Goal: Information Seeking & Learning: Find specific fact

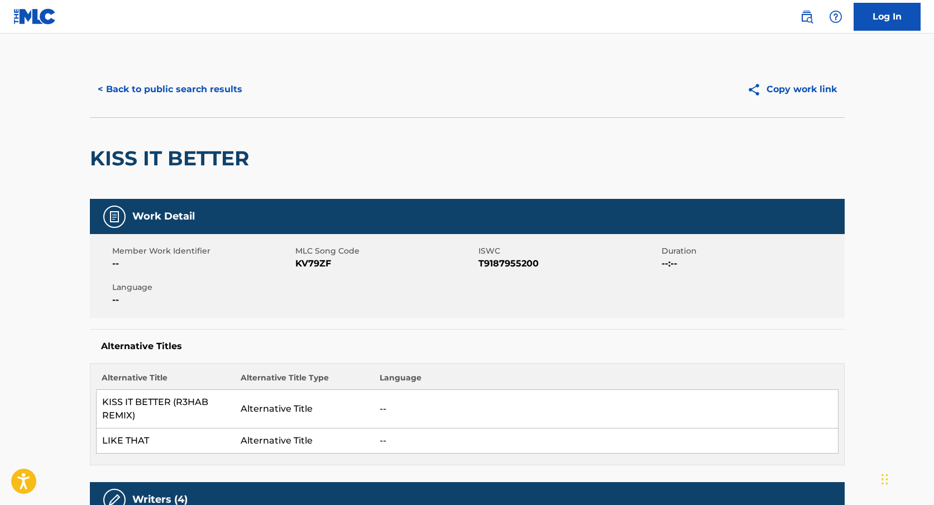
click at [187, 92] on button "< Back to public search results" at bounding box center [170, 89] width 160 height 28
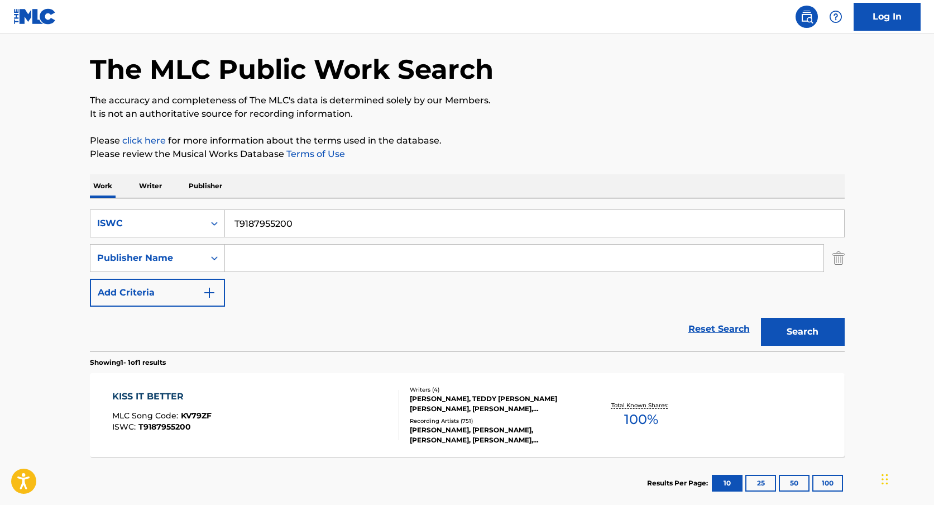
click at [262, 219] on input "T9187955200" at bounding box center [534, 223] width 619 height 27
paste input "T3156947472"
type input "T3156947472"
click at [789, 338] on button "Search" at bounding box center [803, 332] width 84 height 28
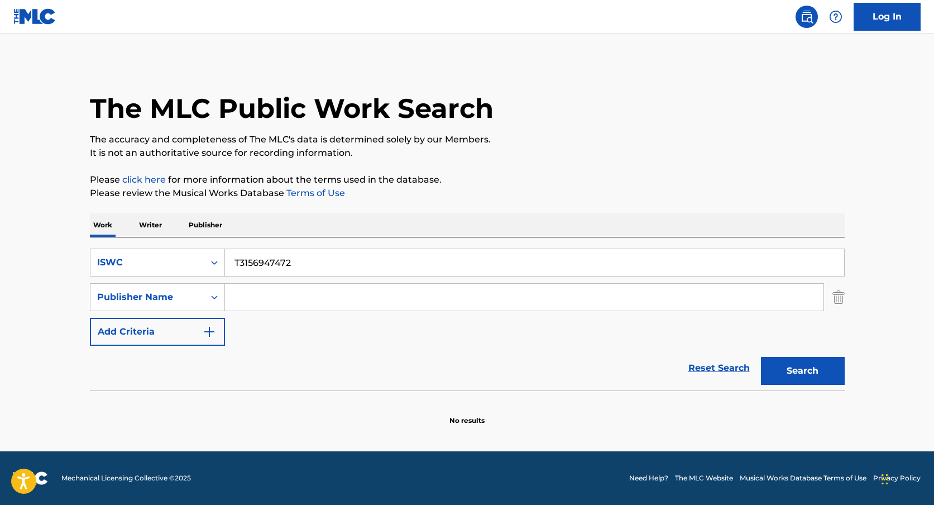
scroll to position [0, 0]
click at [290, 257] on input "T3156947472" at bounding box center [534, 262] width 619 height 27
paste input ""ISWC: T8008615702 Title: Cry On My Shoulder Artists: Guitar Cafetéria GMR: SES…"
type input ""ISWC: T8008615702 Title: Cry On My Shoulder Artists: Guitar Cafetéria GMR: SES…"
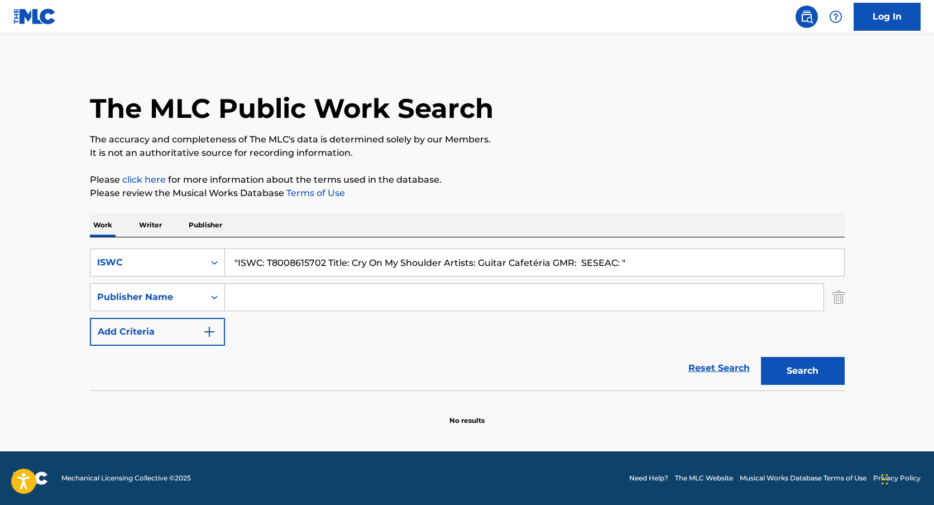
click at [291, 265] on input ""ISWC: T8008615702 Title: Cry On My Shoulder Artists: Guitar Cafetéria GMR: SES…" at bounding box center [534, 262] width 619 height 27
click at [292, 265] on input ""ISWC: T8008615702 Title: Cry On My Shoulder Artists: Guitar Cafetéria GMR: SES…" at bounding box center [534, 262] width 619 height 27
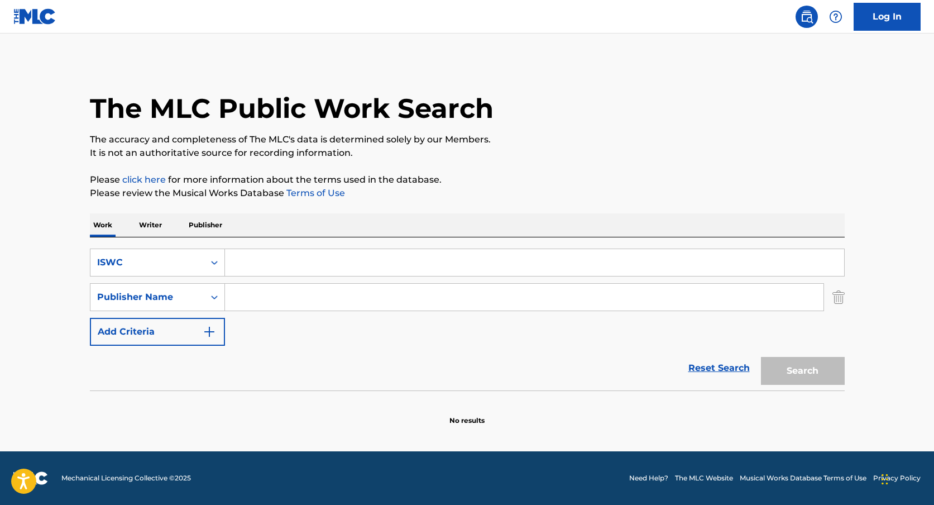
paste input "T8008615702"
type input "T8008615702"
click at [761, 357] on button "Search" at bounding box center [803, 371] width 84 height 28
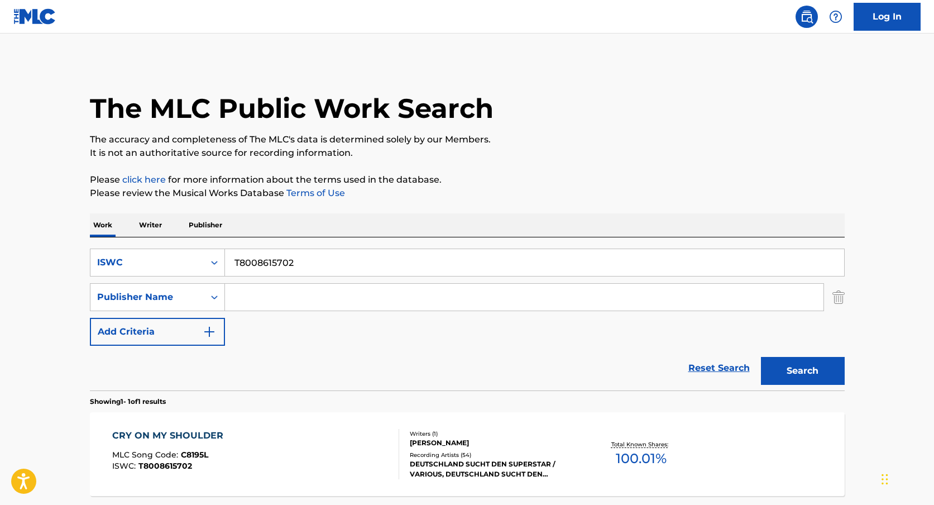
scroll to position [103, 0]
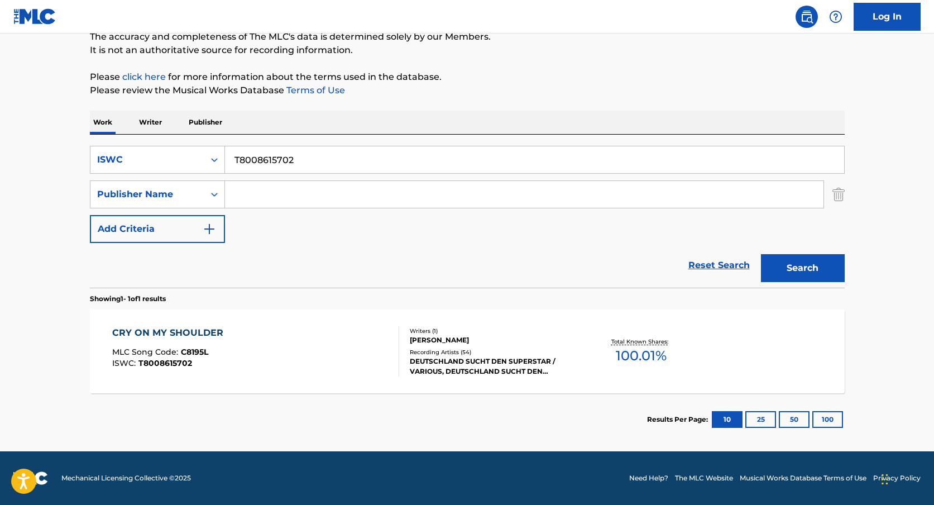
click at [331, 344] on div "CRY ON MY SHOULDER MLC Song Code : C8195L ISWC : T8008615702" at bounding box center [255, 351] width 287 height 50
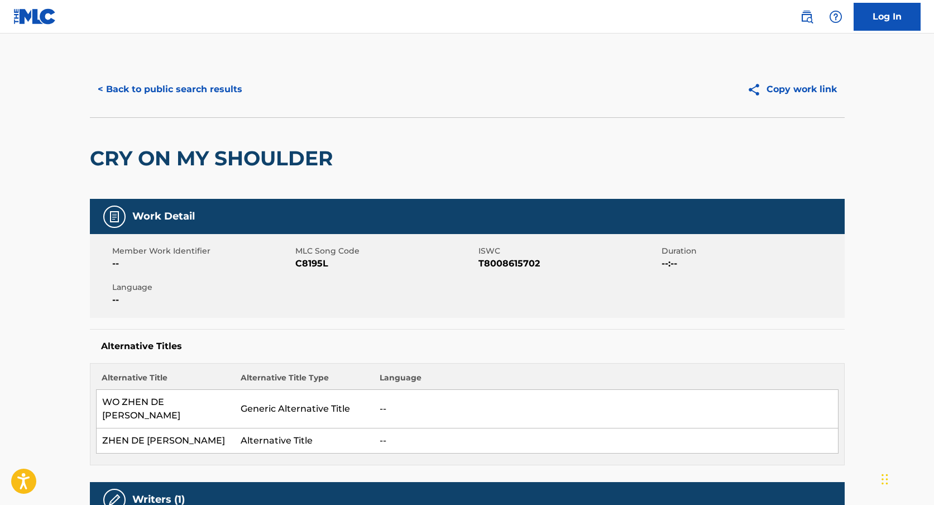
click at [199, 89] on button "< Back to public search results" at bounding box center [170, 89] width 160 height 28
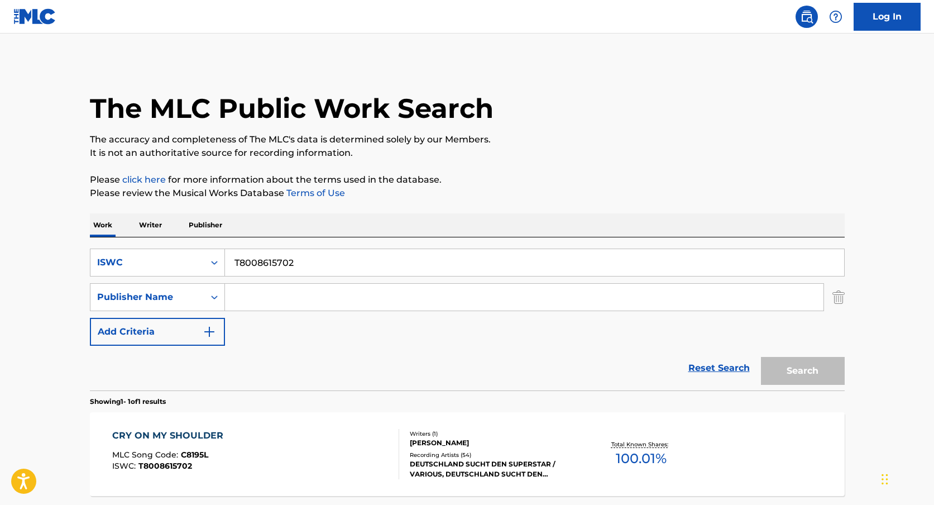
scroll to position [39, 0]
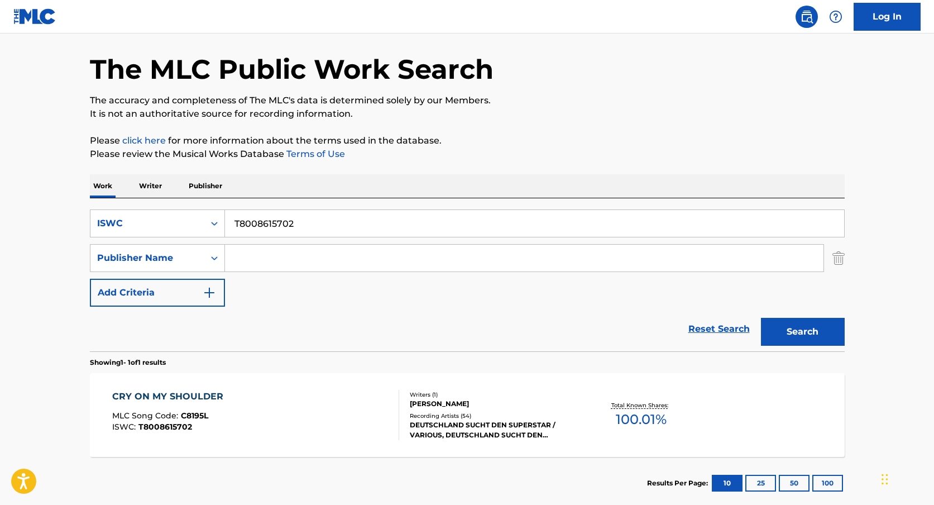
click at [269, 221] on input "T8008615702" at bounding box center [534, 223] width 619 height 27
paste input "T8013109791"
type input "T8013109791"
click at [761, 318] on button "Search" at bounding box center [803, 332] width 84 height 28
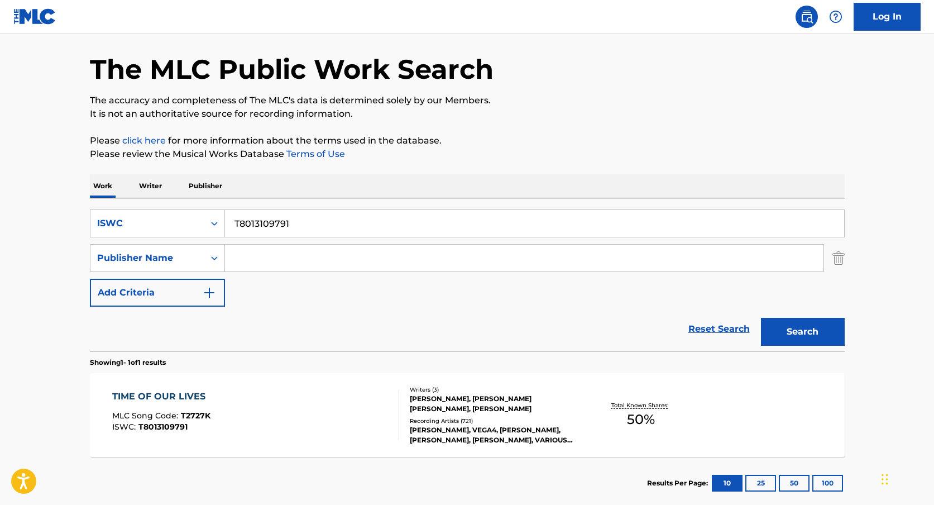
click at [227, 421] on div "TIME OF OUR LIVES MLC Song Code : T2727K ISWC : T8013109791" at bounding box center [255, 415] width 287 height 50
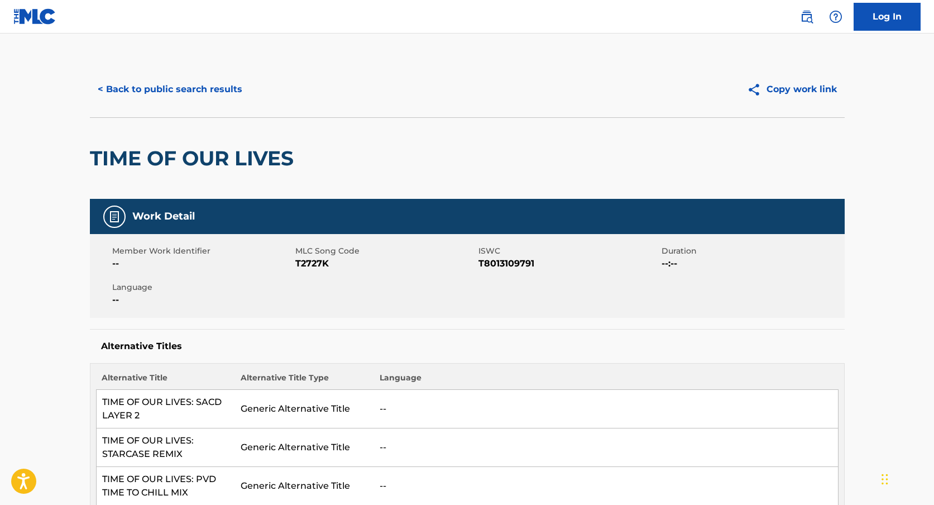
click at [222, 79] on button "< Back to public search results" at bounding box center [170, 89] width 160 height 28
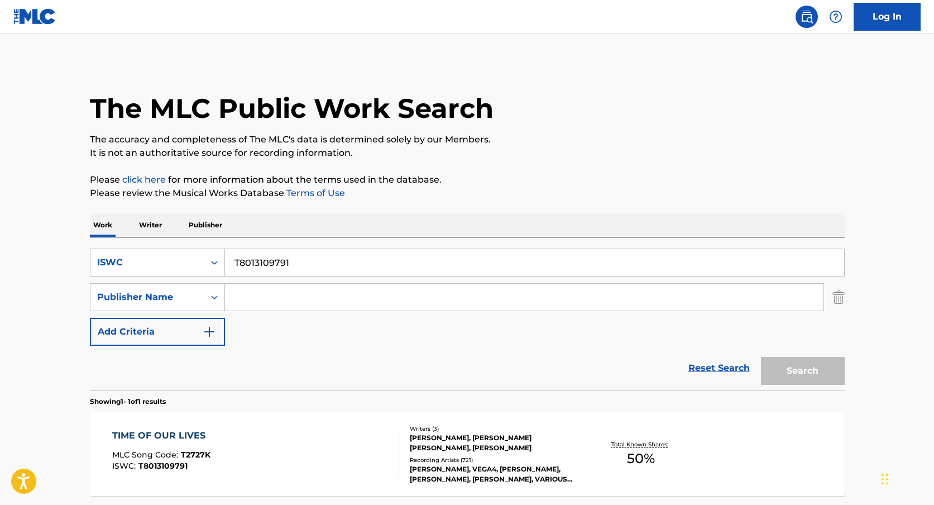
scroll to position [39, 0]
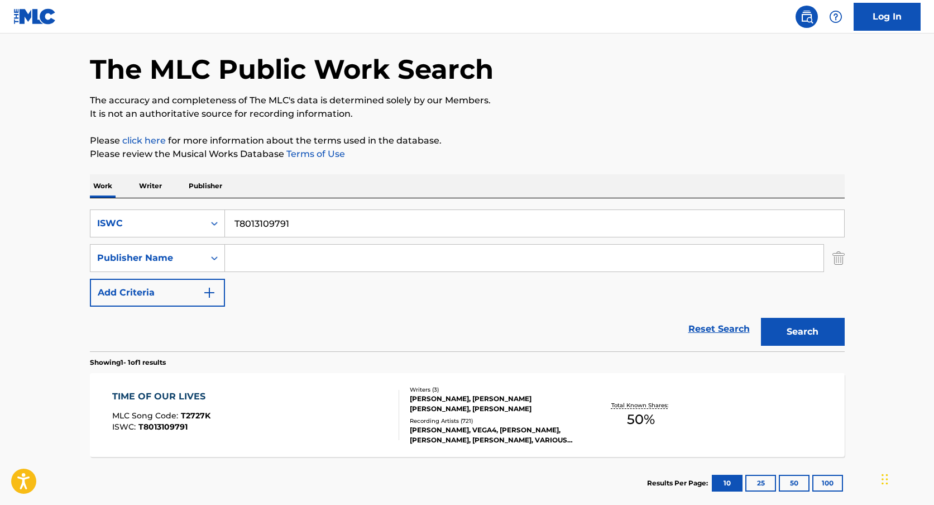
click at [255, 231] on input "T8013109791" at bounding box center [534, 223] width 619 height 27
paste input "T9063532183"
type input "T9063532183"
click at [761, 318] on button "Search" at bounding box center [803, 332] width 84 height 28
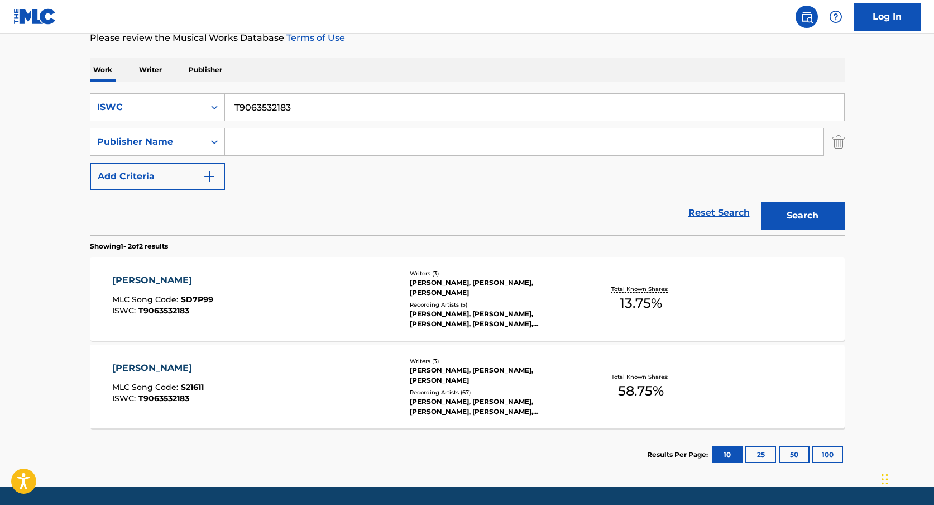
scroll to position [164, 0]
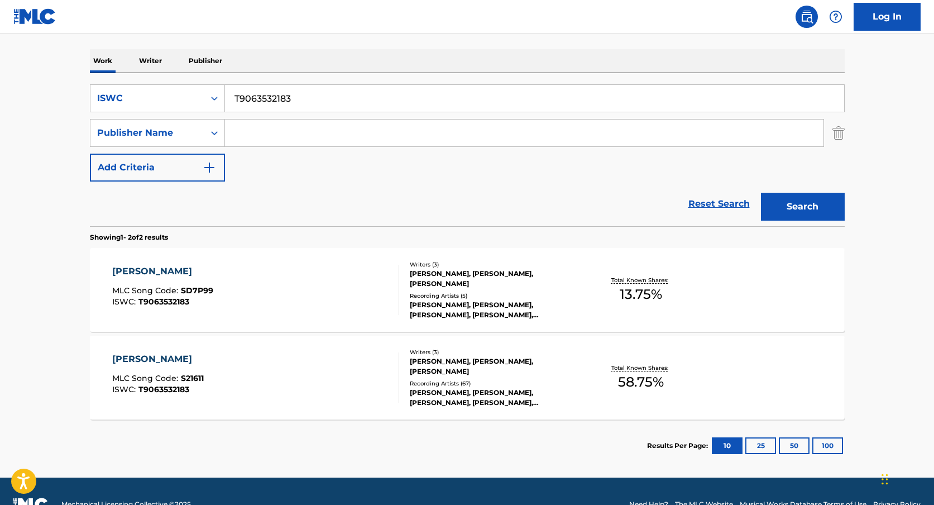
click at [446, 282] on div "[PERSON_NAME], [PERSON_NAME], [PERSON_NAME]" at bounding box center [494, 279] width 169 height 20
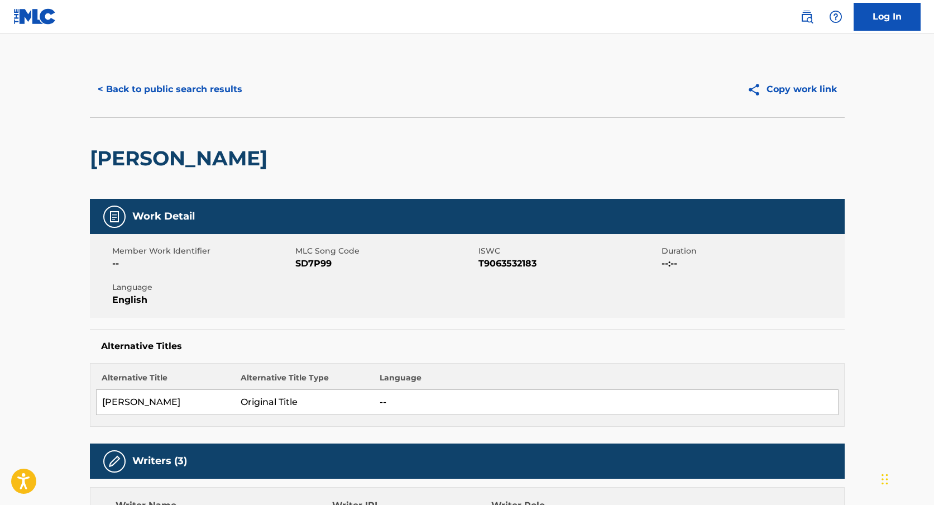
click at [147, 88] on button "< Back to public search results" at bounding box center [170, 89] width 160 height 28
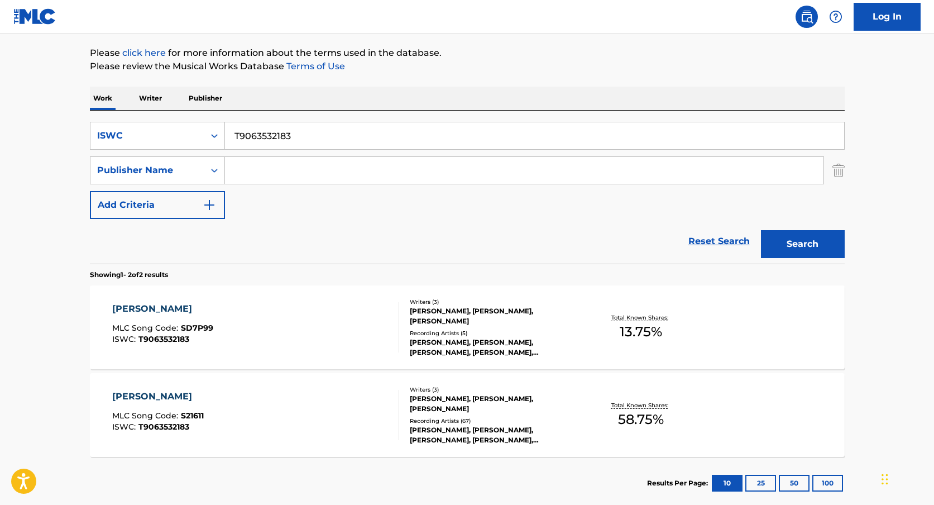
click at [408, 422] on div "Writers ( 3 ) [PERSON_NAME], [PERSON_NAME], [PERSON_NAME] Recording Artists ( 6…" at bounding box center [488, 415] width 179 height 60
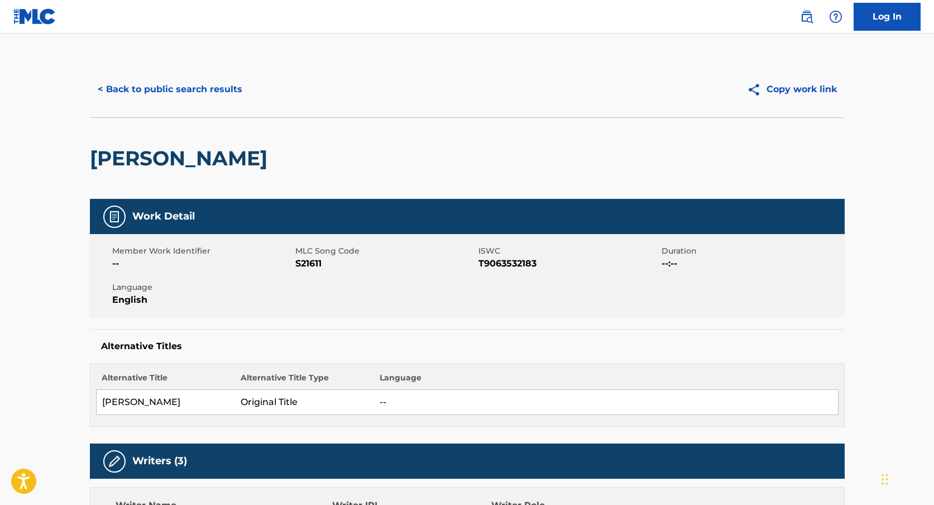
click at [189, 83] on button "< Back to public search results" at bounding box center [170, 89] width 160 height 28
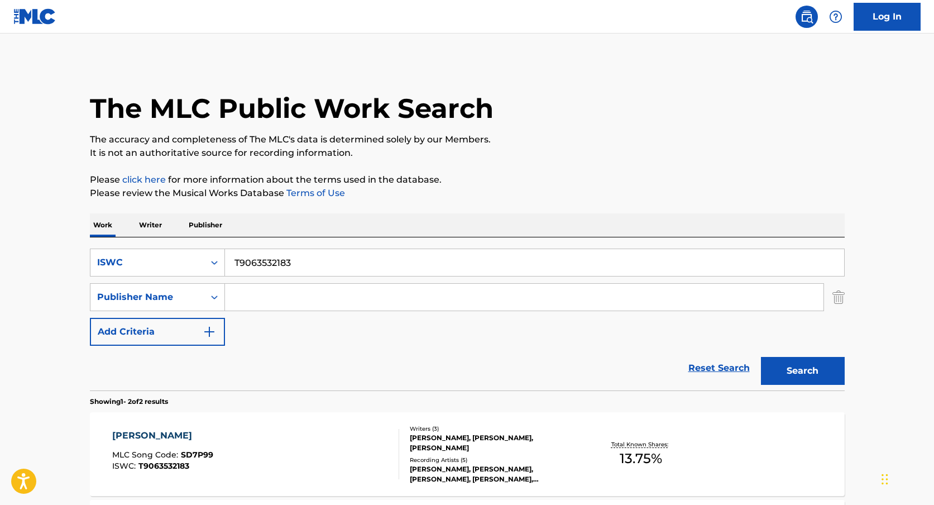
scroll to position [127, 0]
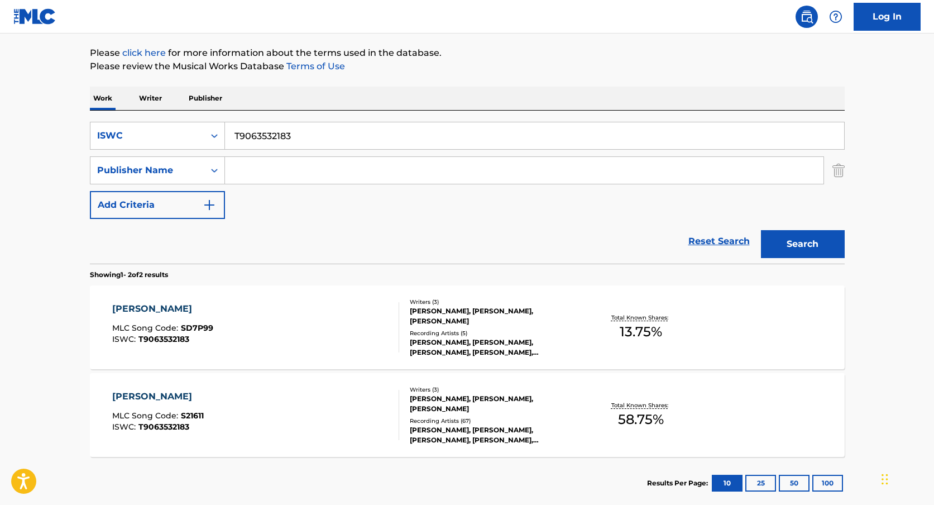
click at [313, 127] on input "T9063532183" at bounding box center [534, 135] width 619 height 27
click at [179, 133] on div "ISWC" at bounding box center [147, 135] width 100 height 13
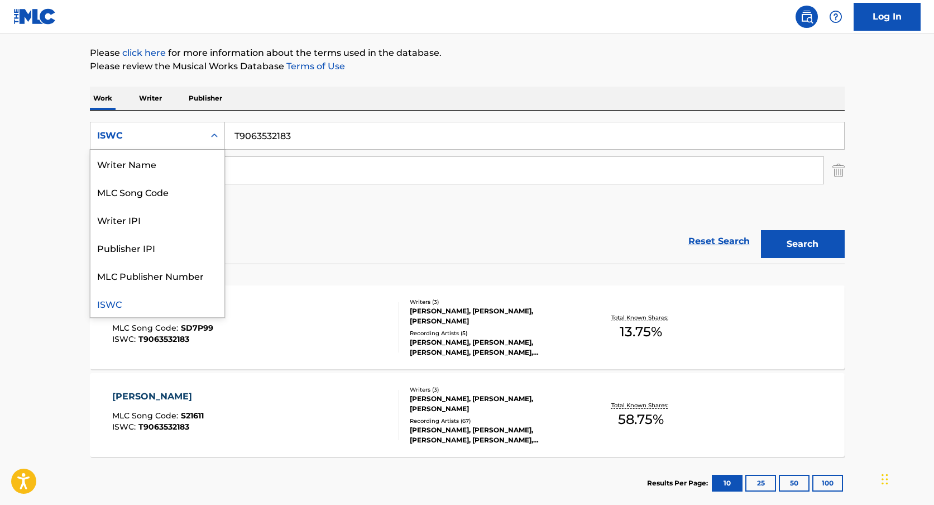
scroll to position [0, 0]
click at [166, 160] on div "Work Title" at bounding box center [157, 164] width 134 height 28
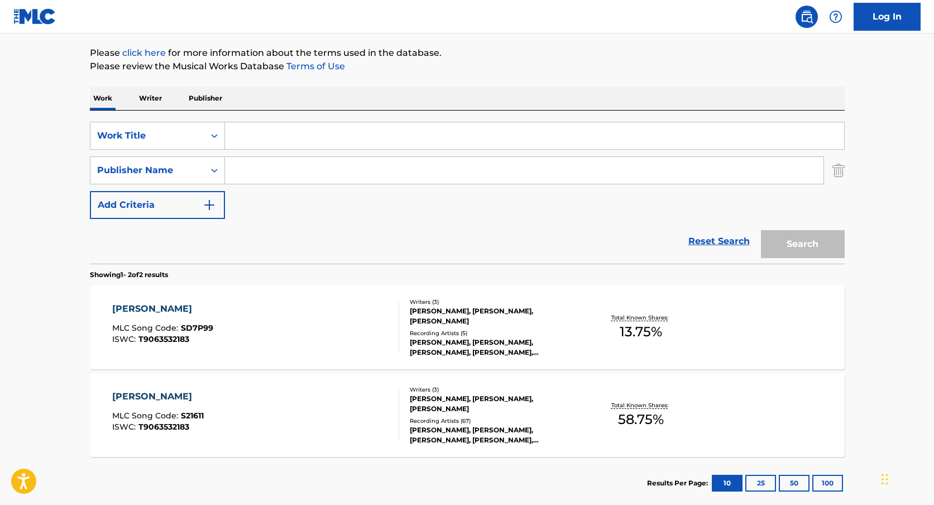
click at [257, 141] on input "Search Form" at bounding box center [534, 135] width 619 height 27
type input "cafe"
click at [257, 164] on input "Search Form" at bounding box center [524, 170] width 598 height 27
click at [195, 167] on div "Publisher Name" at bounding box center [147, 170] width 100 height 13
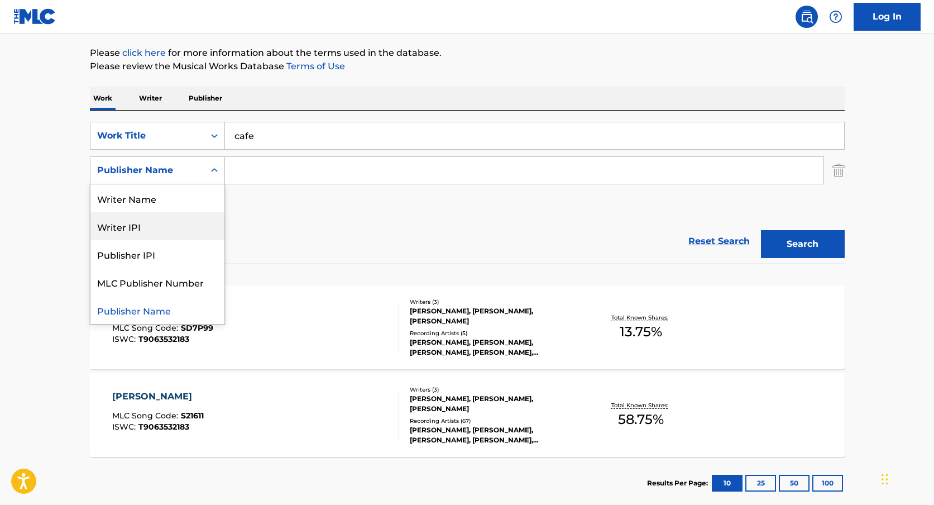
click at [167, 219] on div "Writer IPI" at bounding box center [157, 226] width 134 height 28
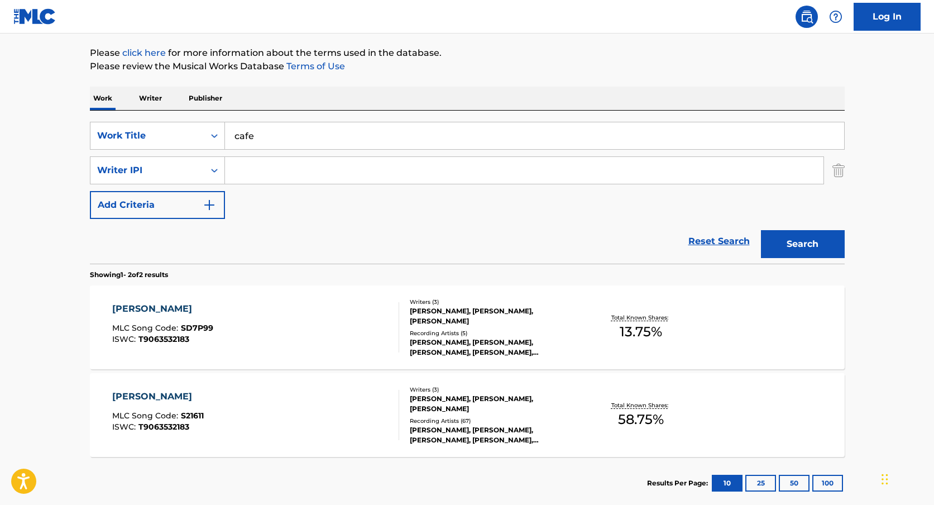
click at [264, 176] on input "Search Form" at bounding box center [524, 170] width 598 height 27
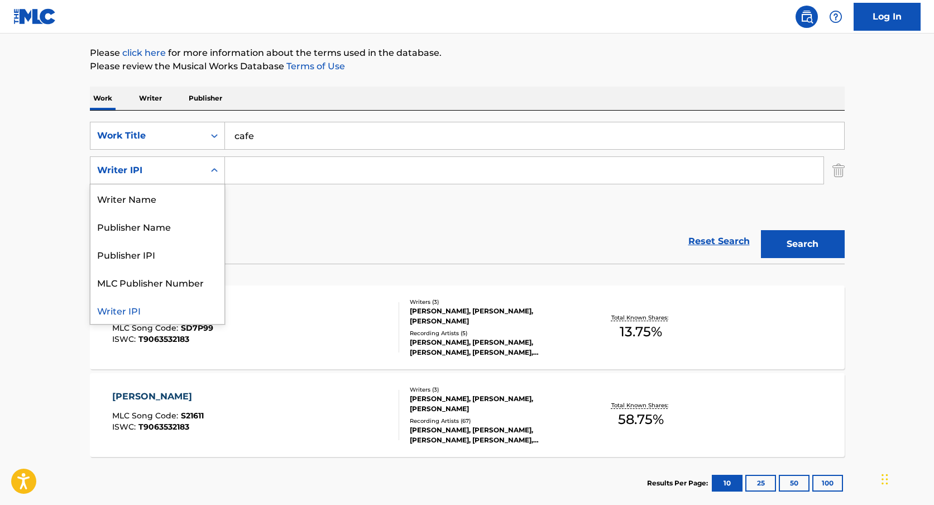
click at [184, 174] on div "Writer IPI" at bounding box center [147, 170] width 100 height 13
click at [178, 193] on div "Writer Name" at bounding box center [157, 198] width 134 height 28
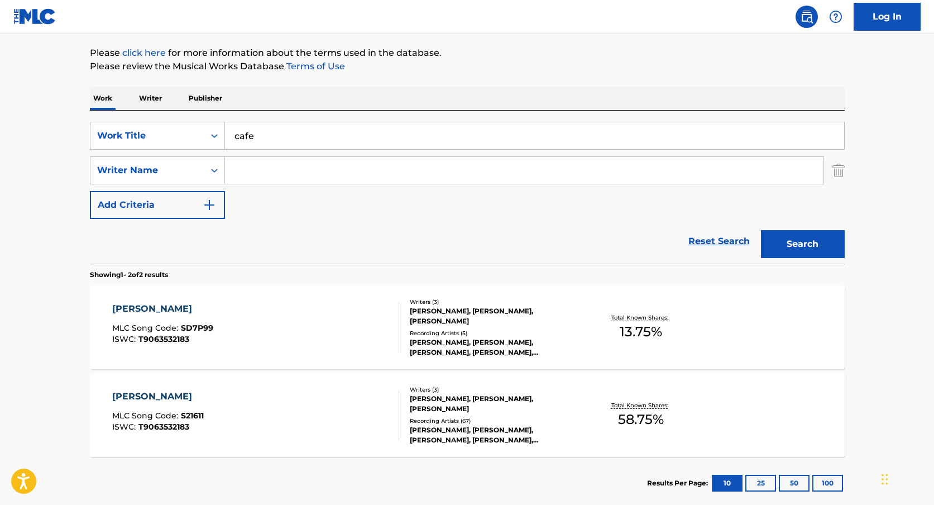
click at [258, 173] on input "Search Form" at bounding box center [524, 170] width 598 height 27
paste input "[PERSON_NAME] DE [PERSON_NAME] [PERSON_NAME]"
type input "[PERSON_NAME] DE [PERSON_NAME] [PERSON_NAME]"
click at [761, 230] on button "Search" at bounding box center [803, 244] width 84 height 28
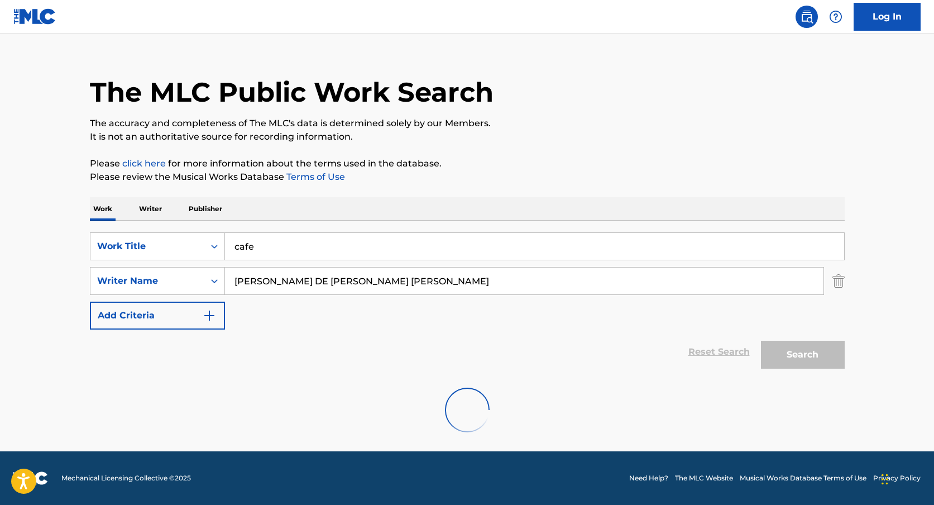
scroll to position [103, 0]
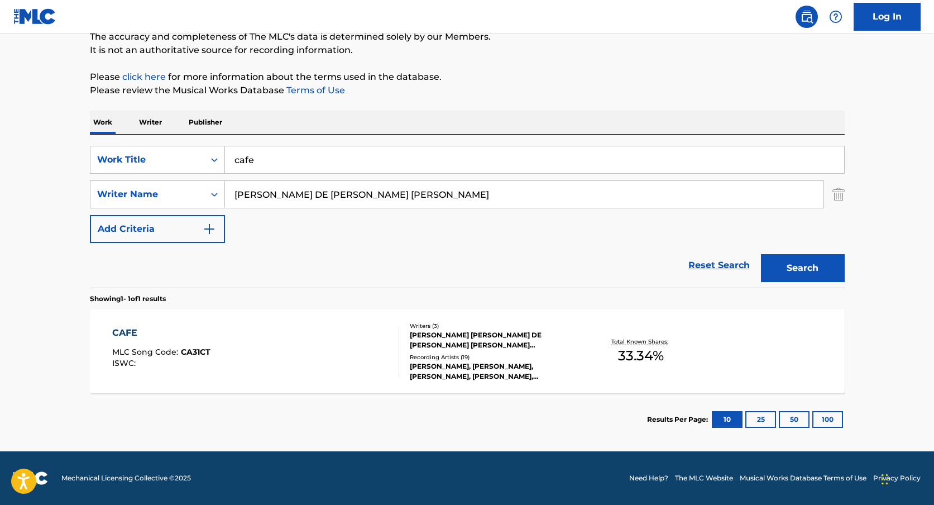
click at [330, 319] on div "CAFE MLC Song Code : CA31CT ISWC : Writers ( 3 ) [PERSON_NAME] [PERSON_NAME] DE…" at bounding box center [467, 351] width 755 height 84
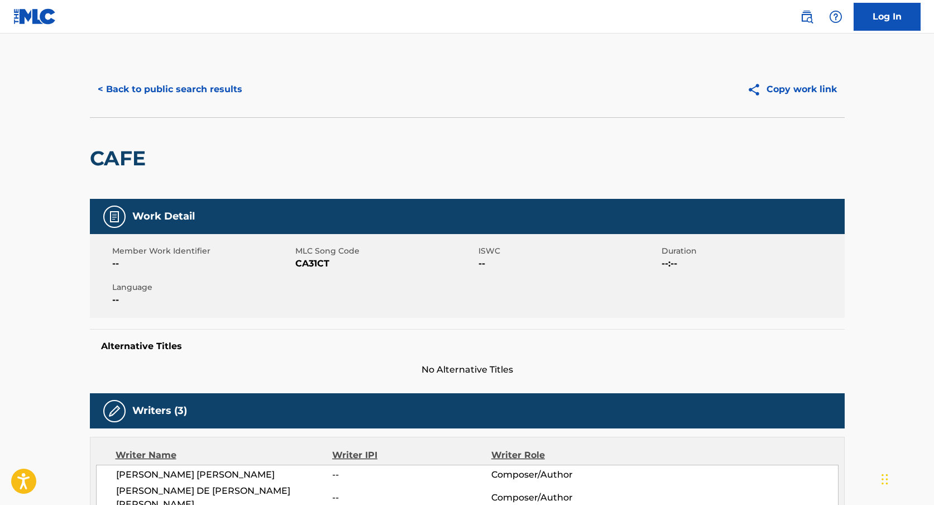
click at [194, 90] on button "< Back to public search results" at bounding box center [170, 89] width 160 height 28
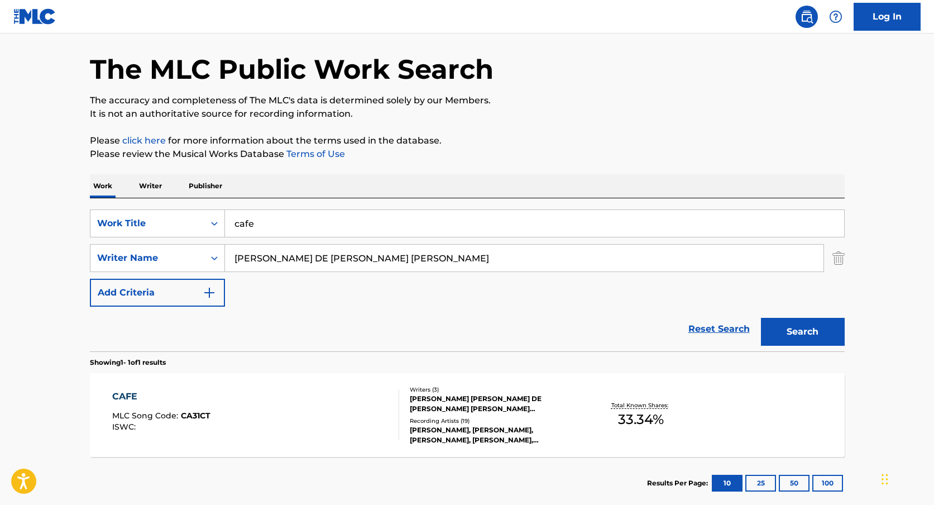
click at [272, 213] on input "cafe" at bounding box center [534, 223] width 619 height 27
paste input "ISWC: T3143672822"
click at [266, 223] on input "ISWC: T3143672822" at bounding box center [534, 223] width 619 height 27
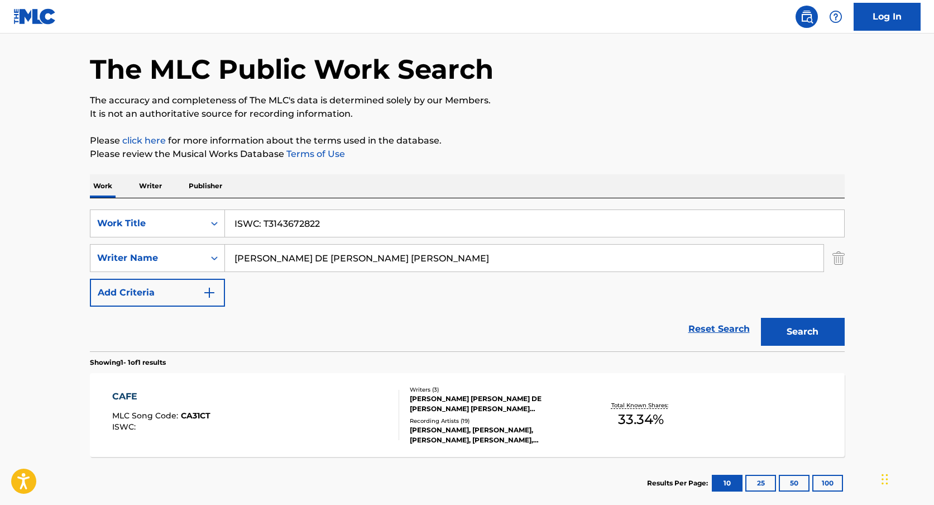
click at [264, 223] on input "ISWC: T3143672822" at bounding box center [534, 223] width 619 height 27
type input "T3143672822"
click at [209, 231] on div "Search Form" at bounding box center [214, 223] width 20 height 20
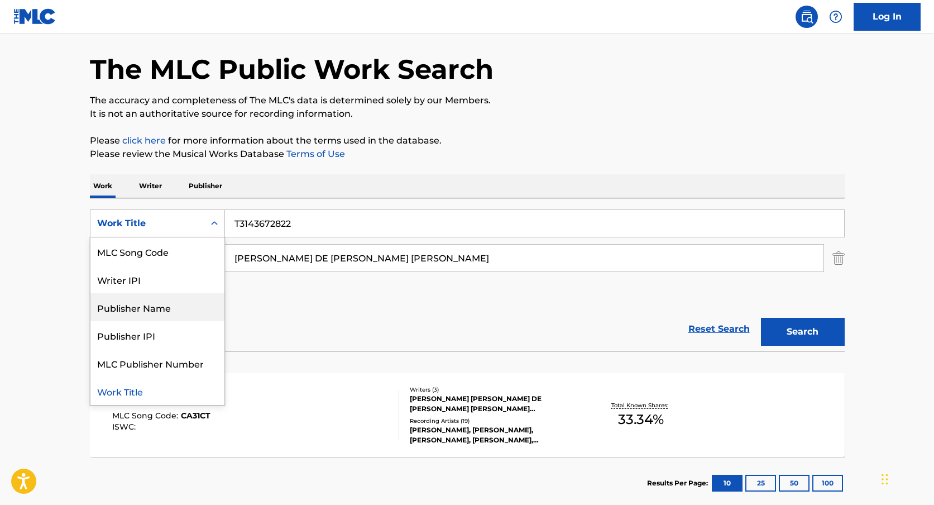
scroll to position [0, 0]
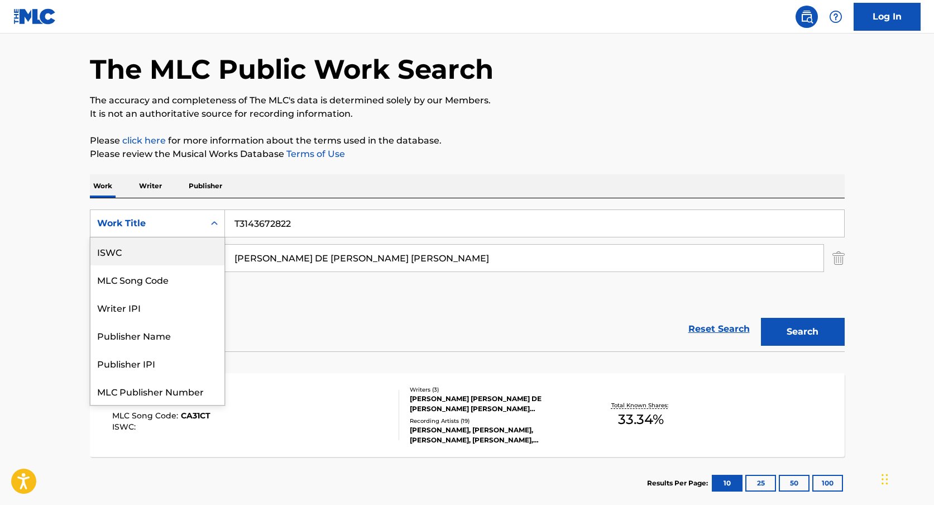
click at [170, 260] on div "ISWC" at bounding box center [157, 251] width 134 height 28
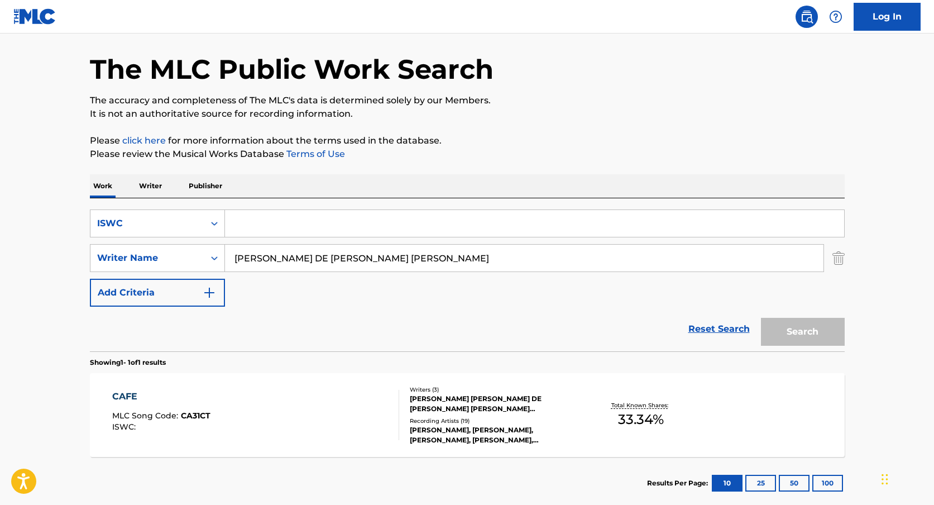
click at [253, 231] on input "Search Form" at bounding box center [534, 223] width 619 height 27
paste input "ISWC: T3143672822"
click at [264, 221] on input "ISWC: T3143672822" at bounding box center [534, 223] width 619 height 27
type input "T3143672822"
click at [275, 257] on input "[PERSON_NAME] DE [PERSON_NAME] [PERSON_NAME]" at bounding box center [524, 258] width 598 height 27
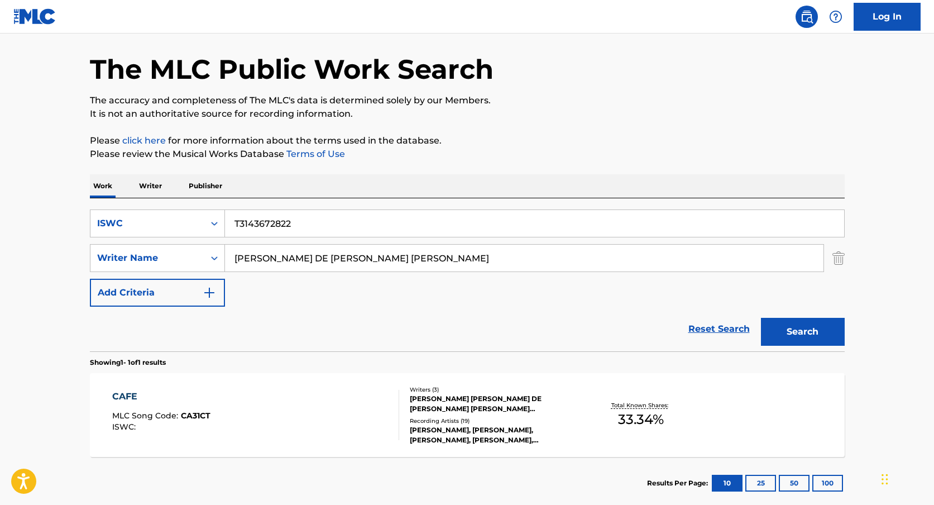
click at [275, 257] on input "[PERSON_NAME] DE [PERSON_NAME] [PERSON_NAME]" at bounding box center [524, 258] width 598 height 27
click at [761, 318] on button "Search" at bounding box center [803, 332] width 84 height 28
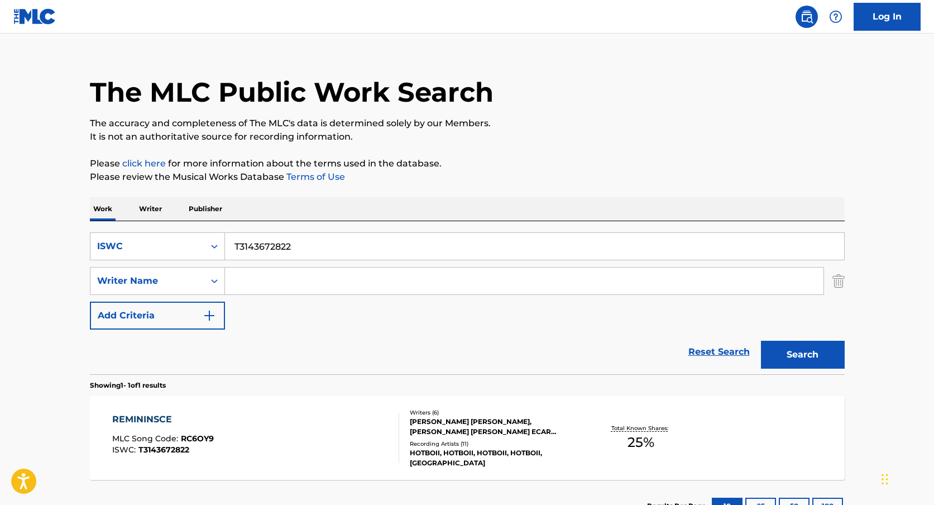
scroll to position [39, 0]
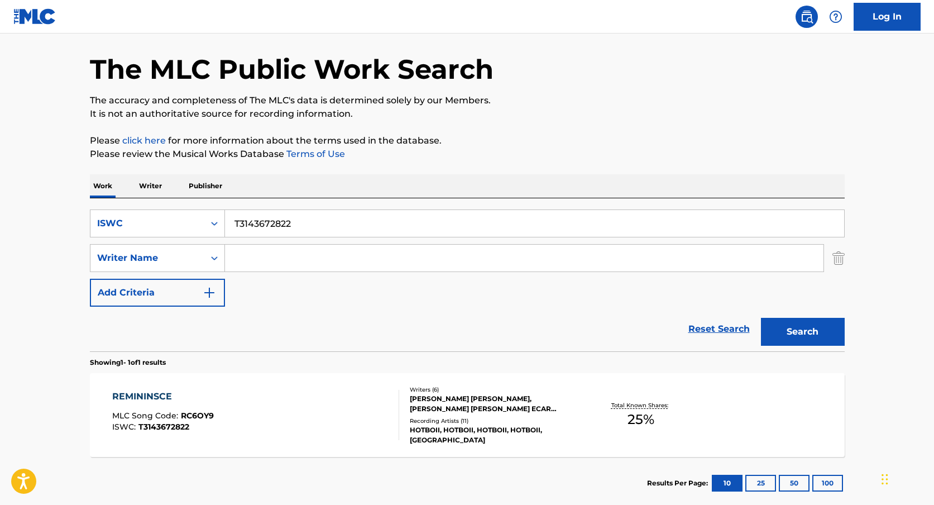
click at [391, 424] on div at bounding box center [394, 415] width 9 height 50
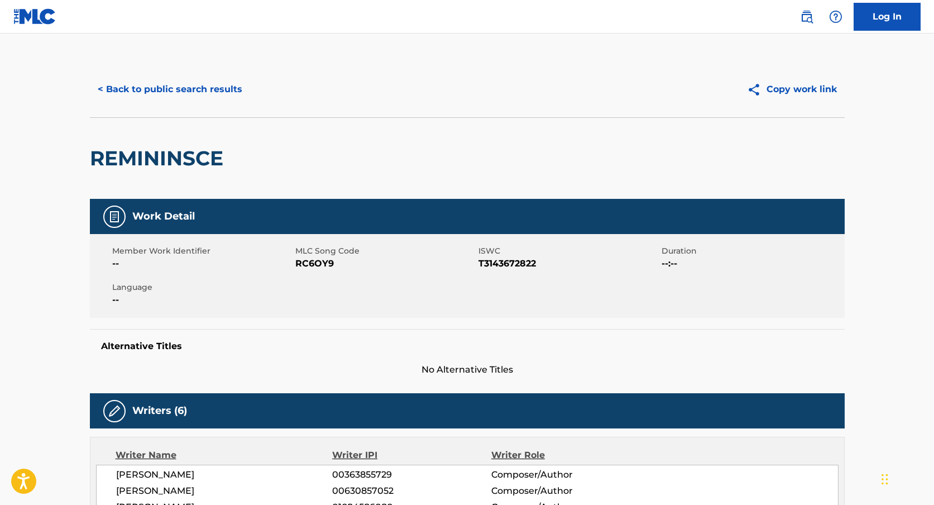
click at [200, 85] on button "< Back to public search results" at bounding box center [170, 89] width 160 height 28
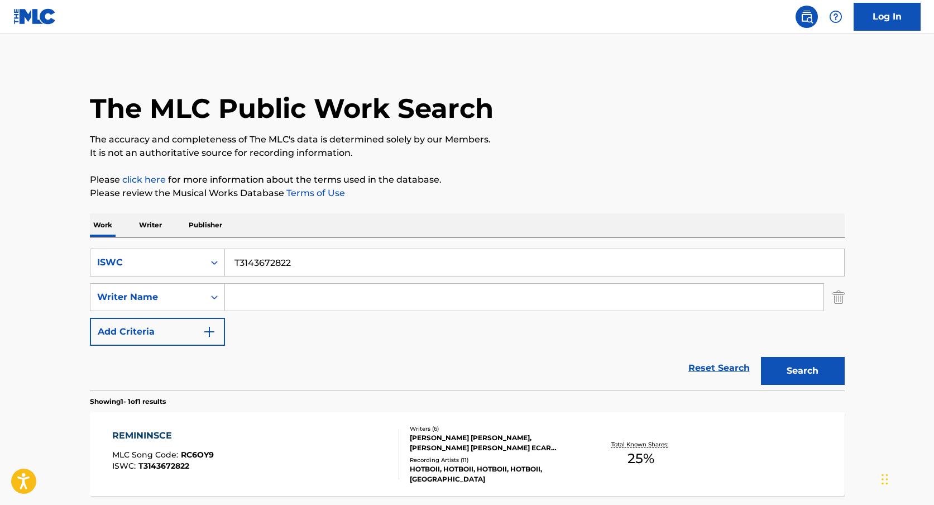
scroll to position [39, 0]
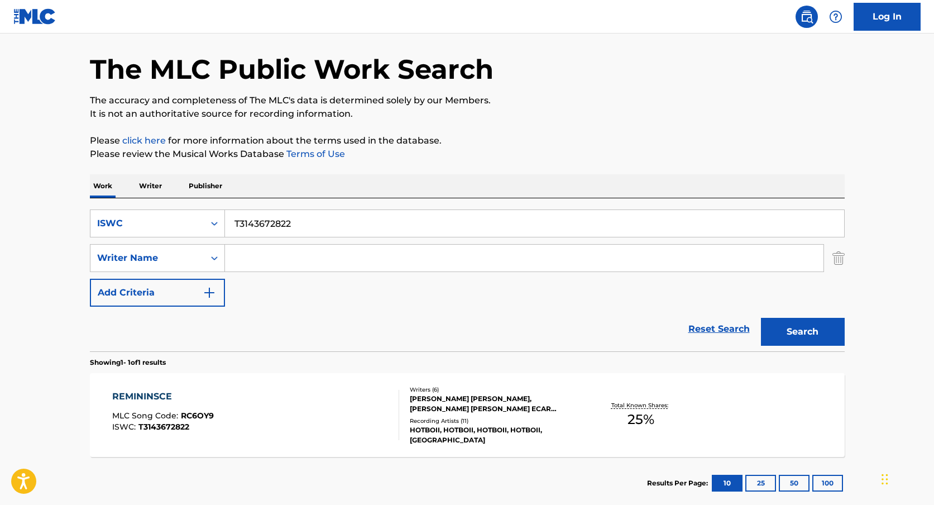
click at [276, 227] on input "T3143672822" at bounding box center [534, 223] width 619 height 27
paste input "T3002189604"
type input "T3002189604"
click at [761, 318] on button "Search" at bounding box center [803, 332] width 84 height 28
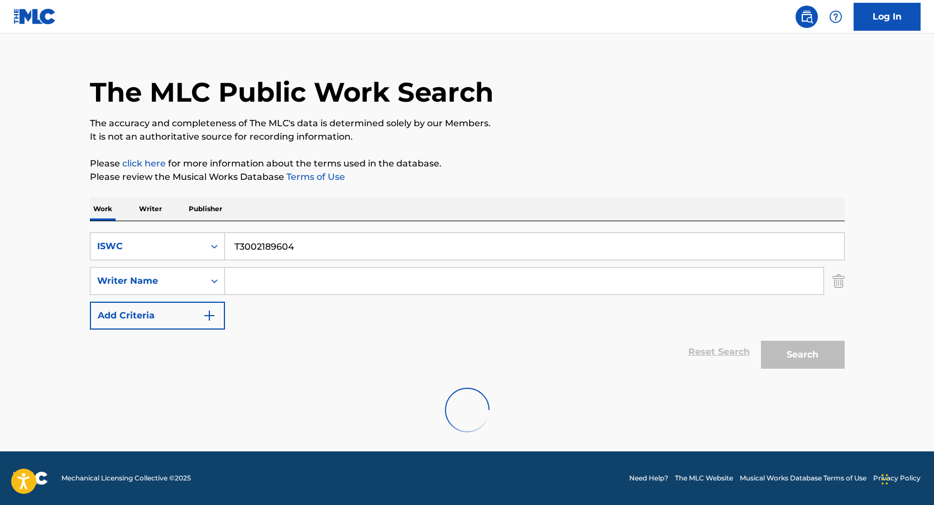
scroll to position [0, 0]
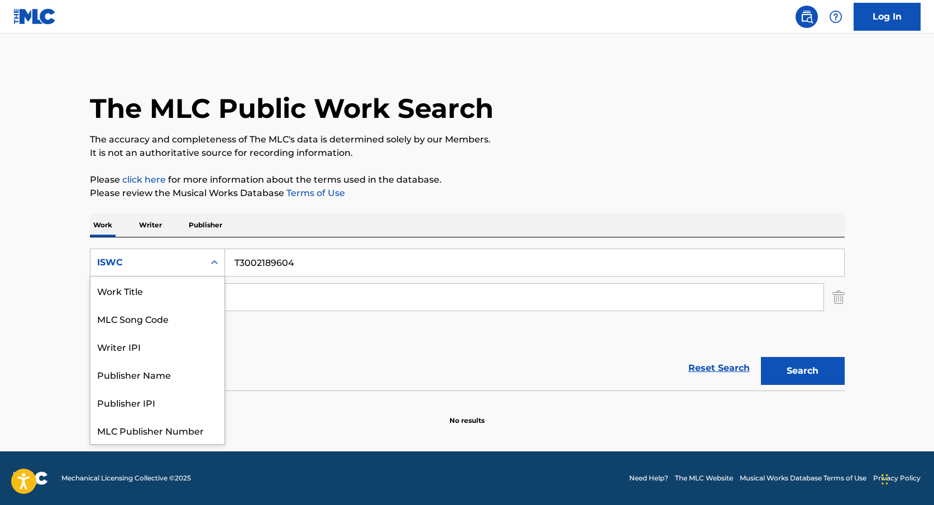
click at [216, 253] on div "Search Form" at bounding box center [214, 262] width 20 height 20
click at [373, 224] on div "Work Writer Publisher" at bounding box center [467, 224] width 755 height 23
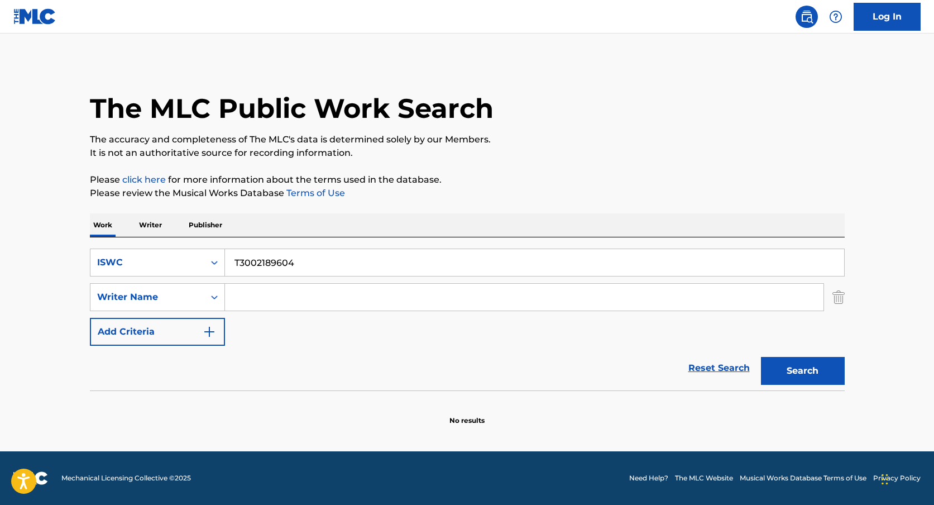
click at [818, 373] on button "Search" at bounding box center [803, 371] width 84 height 28
click at [280, 294] on input "Search Form" at bounding box center [524, 297] width 598 height 27
click at [310, 265] on input "T3002189604" at bounding box center [534, 262] width 619 height 27
click at [347, 267] on input "T3002189604" at bounding box center [534, 262] width 619 height 27
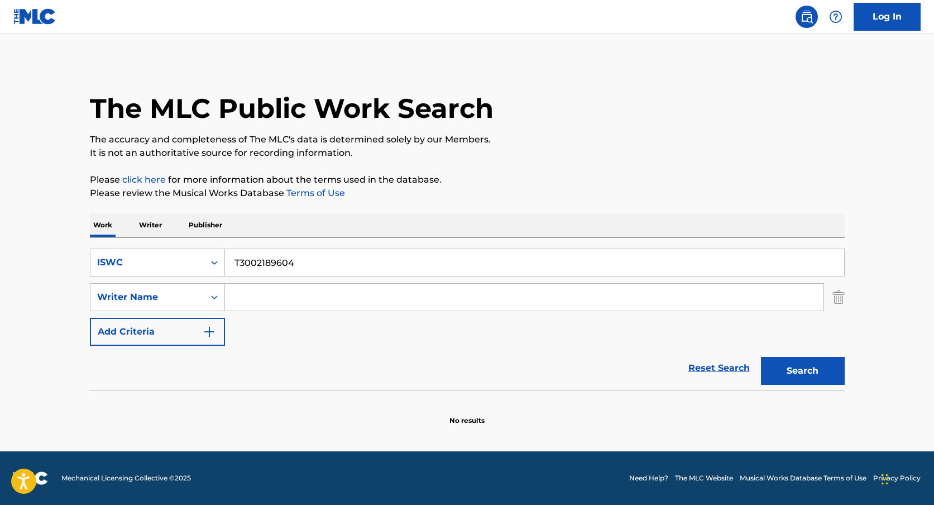
click at [810, 372] on button "Search" at bounding box center [803, 371] width 84 height 28
click at [291, 262] on input "T3002189604" at bounding box center [534, 262] width 619 height 27
paste input "REPERCUSSIONS"
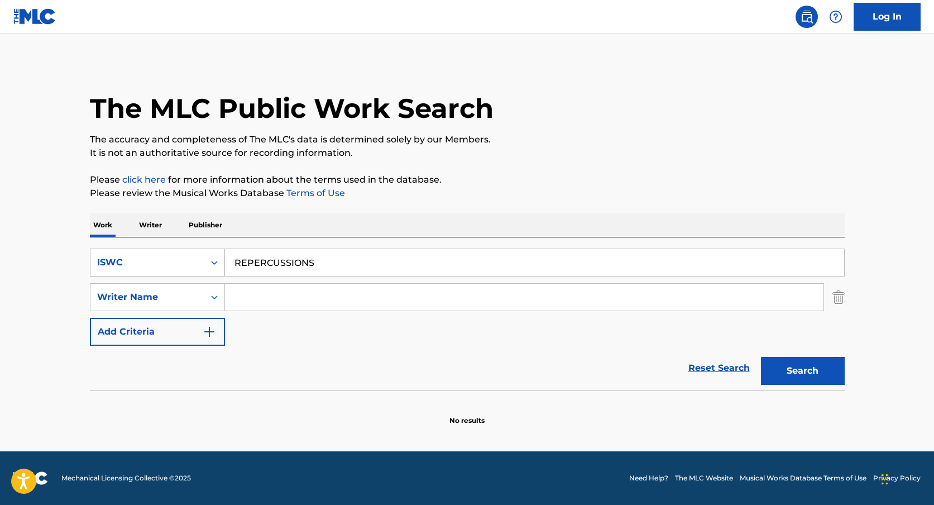
type input "REPERCUSSIONS"
click at [193, 263] on div "ISWC" at bounding box center [147, 262] width 100 height 13
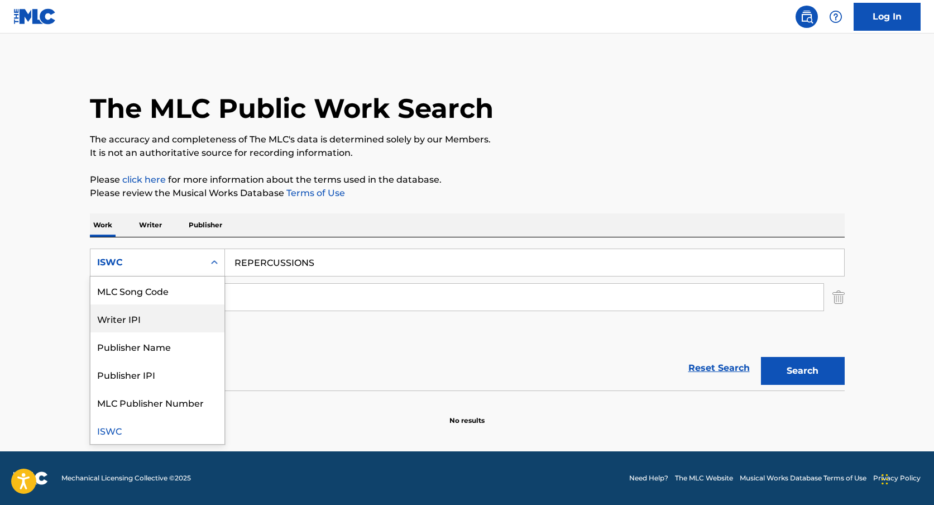
scroll to position [0, 0]
click at [180, 298] on div "Work Title" at bounding box center [157, 290] width 134 height 28
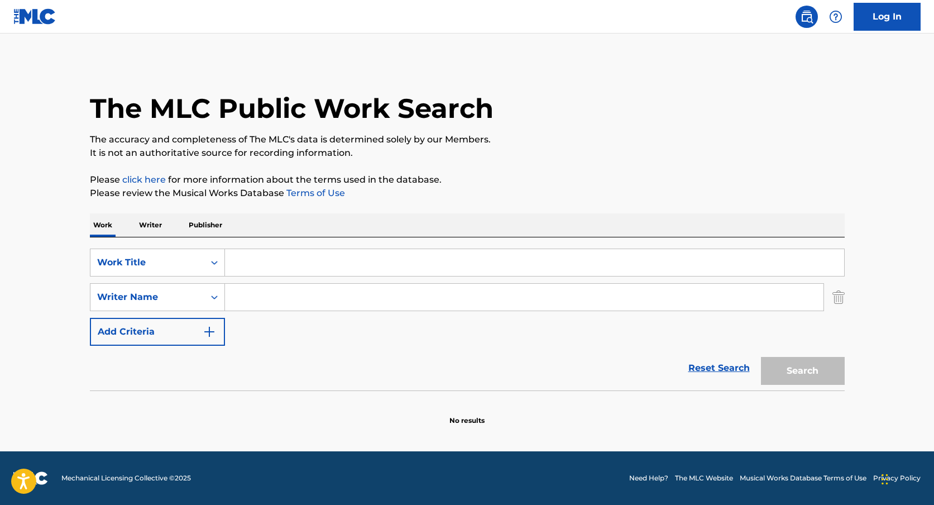
click at [231, 293] on input "Search Form" at bounding box center [524, 297] width 598 height 27
paste input "[PERSON_NAME]"
type input "[PERSON_NAME]"
click at [250, 269] on input "Search Form" at bounding box center [534, 262] width 619 height 27
paste input "REPERCUSSIONS"
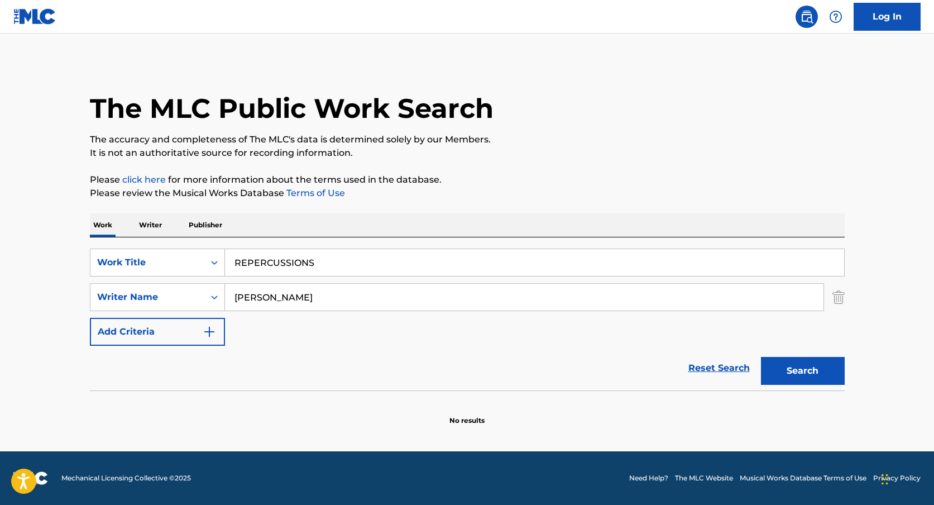
type input "REPERCUSSIONS"
click at [761, 357] on button "Search" at bounding box center [803, 371] width 84 height 28
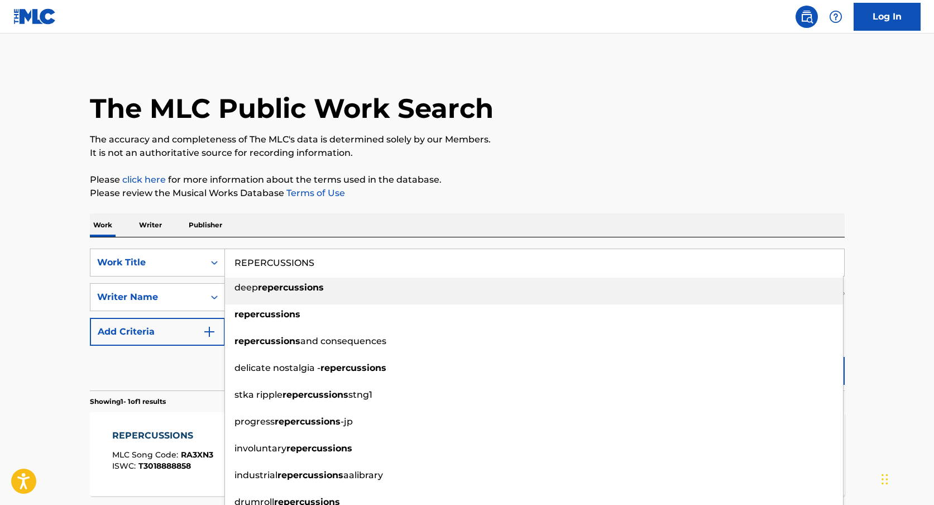
click at [17, 332] on main "The MLC Public Work Search The accuracy and completeness of The MLC's data is d…" at bounding box center [467, 293] width 934 height 520
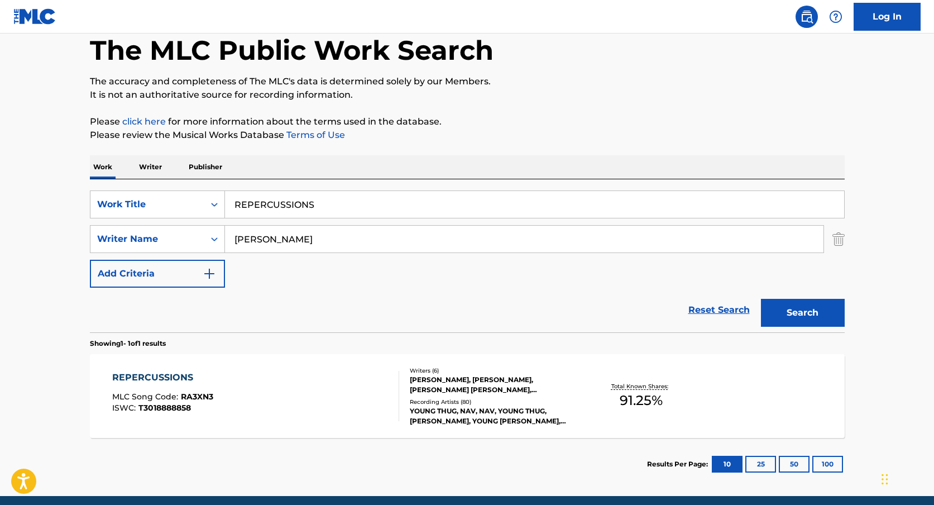
scroll to position [76, 0]
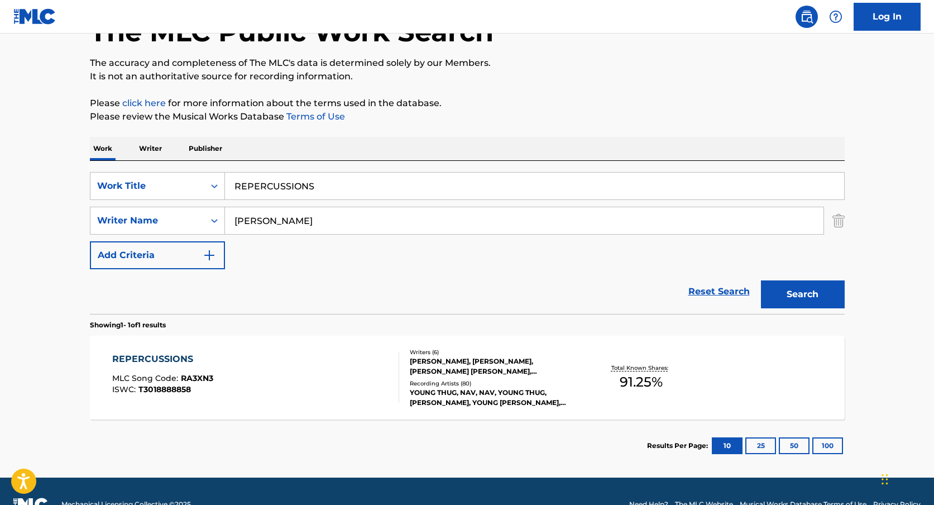
click at [414, 372] on div "[PERSON_NAME], [PERSON_NAME], [PERSON_NAME] [PERSON_NAME], [PERSON_NAME] [PERSO…" at bounding box center [494, 366] width 169 height 20
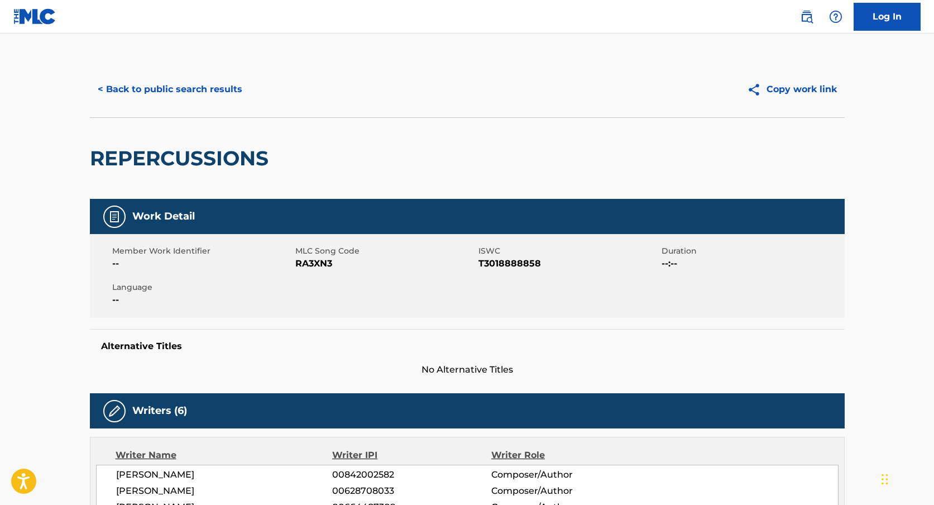
click at [189, 154] on h2 "REPERCUSSIONS" at bounding box center [182, 158] width 184 height 25
copy h2 "REPERCUSSIONS"
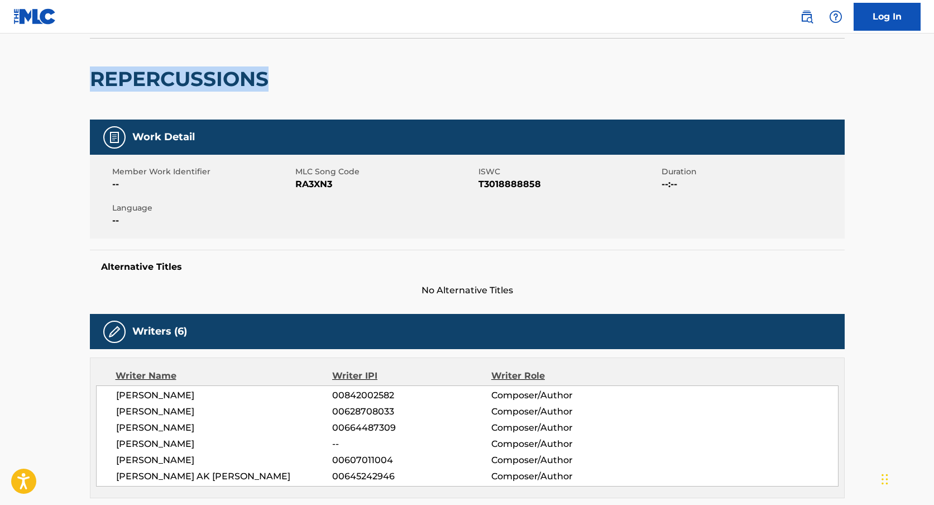
scroll to position [85, 0]
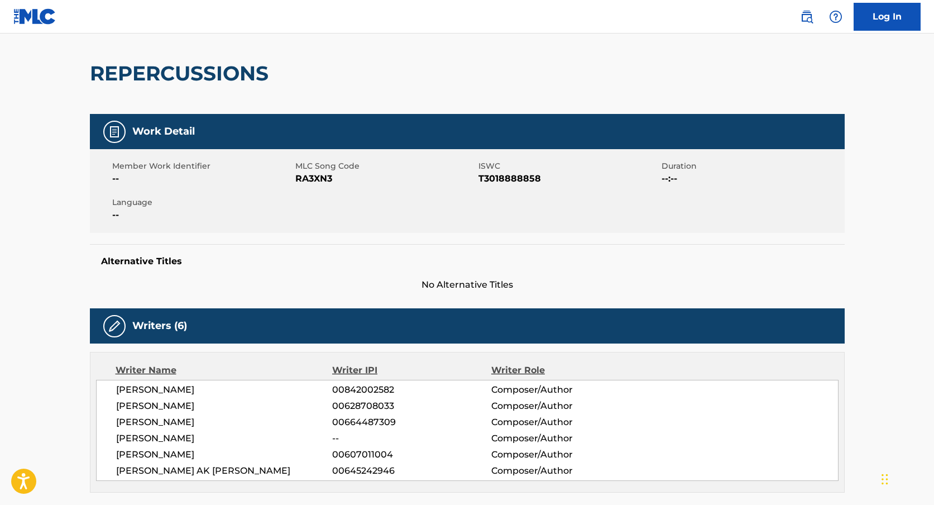
click at [165, 411] on span "[PERSON_NAME]" at bounding box center [224, 405] width 217 height 13
copy div "[PERSON_NAME]"
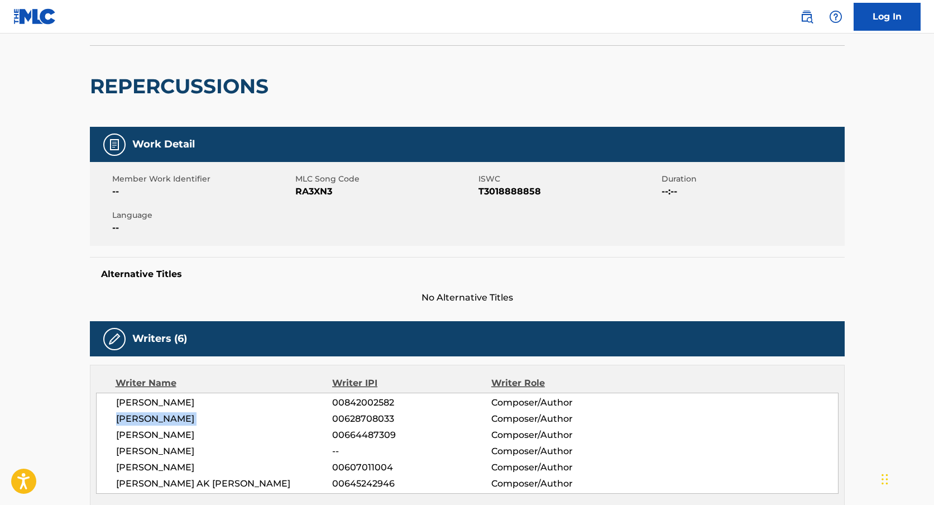
scroll to position [0, 0]
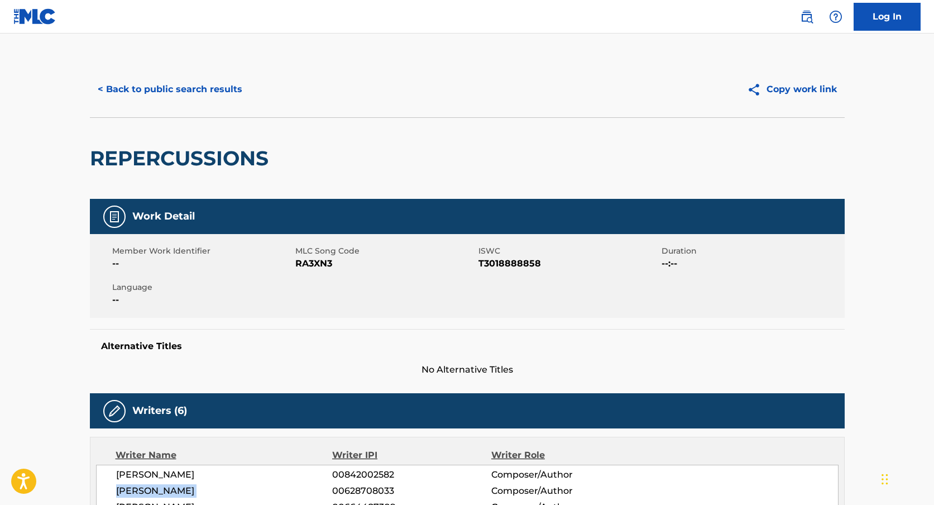
click at [174, 96] on button "< Back to public search results" at bounding box center [170, 89] width 160 height 28
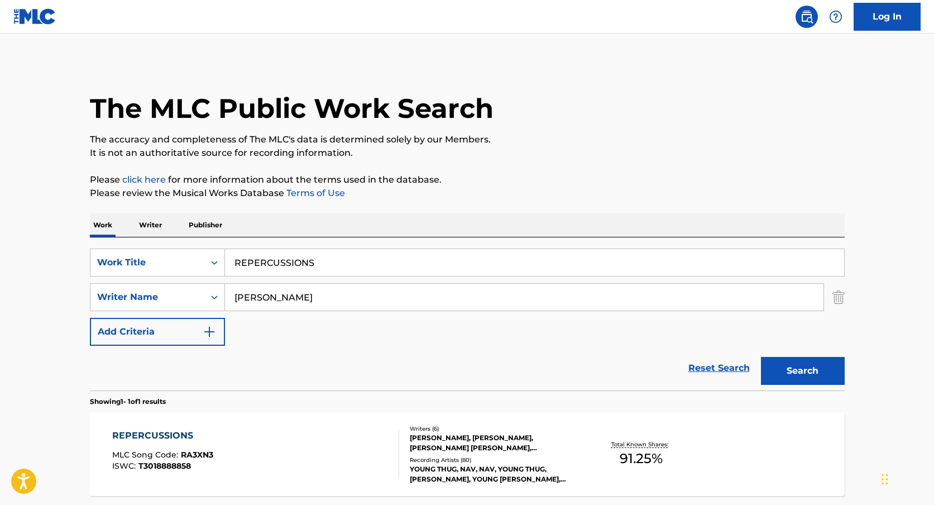
scroll to position [39, 0]
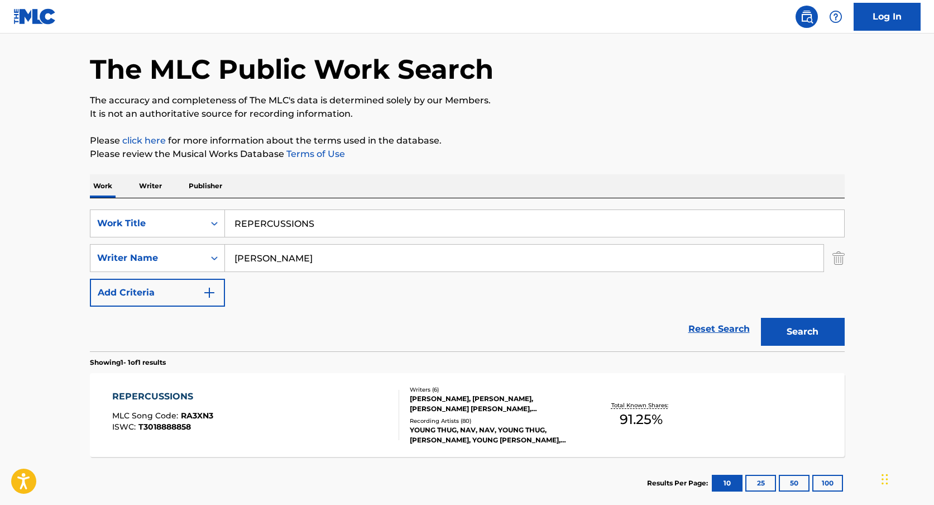
click at [282, 225] on input "REPERCUSSIONS" at bounding box center [534, 223] width 619 height 27
paste input ""ISWC: T3115518231 Title: Quédate Artists: [PERSON_NAME] GMR: SESEAC: ""
type input ""ISWC: T3115518231 Title: Quédate Artists: [PERSON_NAME] GMR: SESEAC: ""
click at [283, 223] on input ""ISWC: T3115518231 Title: Quédate Artists: [PERSON_NAME] GMR: SESEAC: "" at bounding box center [534, 223] width 619 height 27
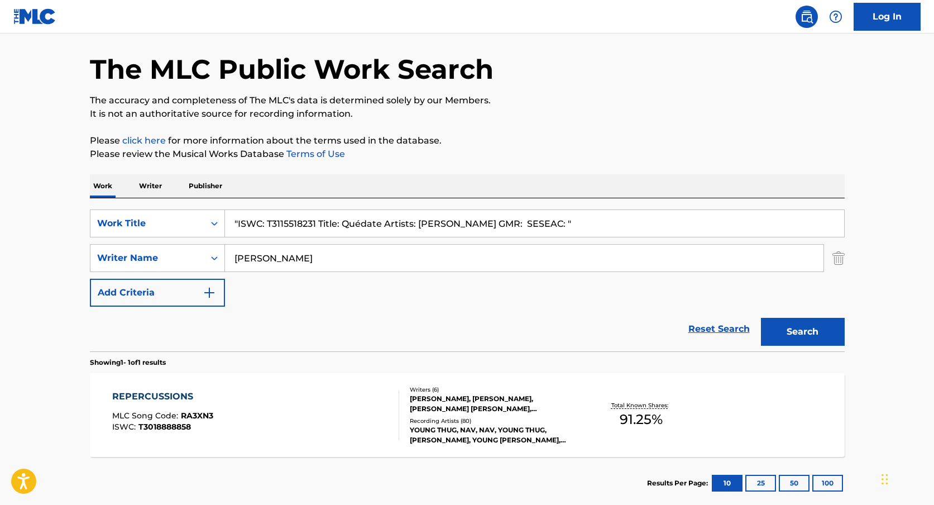
click at [283, 223] on input ""ISWC: T3115518231 Title: Quédate Artists: [PERSON_NAME] GMR: SESEAC: "" at bounding box center [534, 223] width 619 height 27
click at [282, 220] on input ""ISWC: T3115518231 Title: Quédate Artists: [PERSON_NAME] GMR: SESEAC: "" at bounding box center [534, 223] width 619 height 27
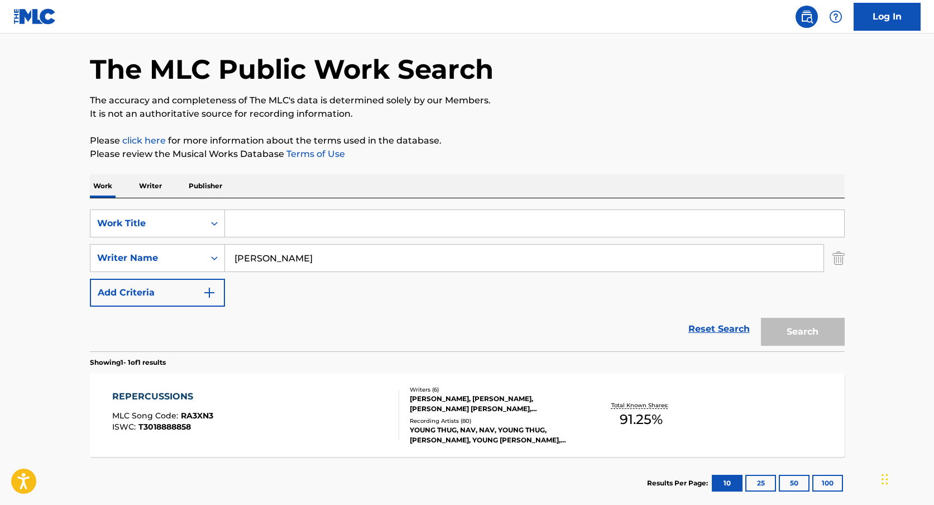
paste input "T3115518231"
type input "T3115518231"
click at [269, 260] on input "[PERSON_NAME]" at bounding box center [524, 258] width 598 height 27
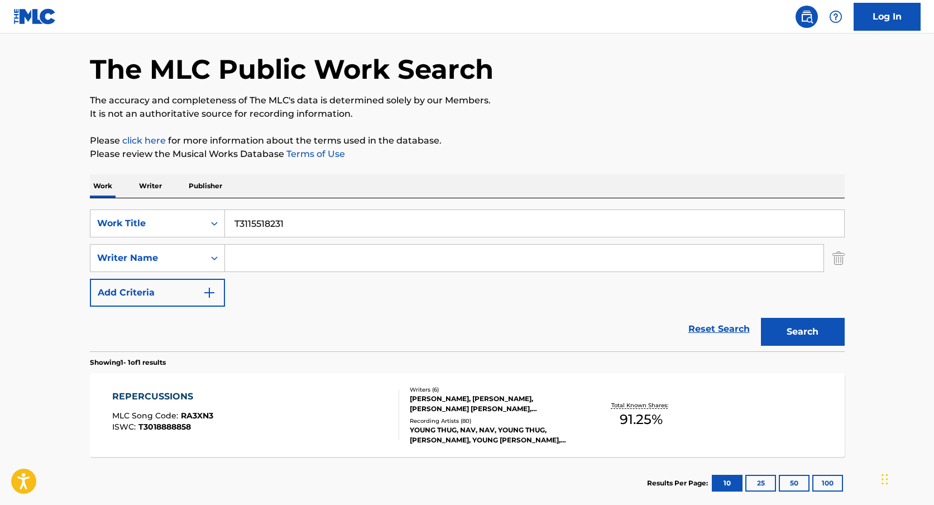
click at [761, 318] on button "Search" at bounding box center [803, 332] width 84 height 28
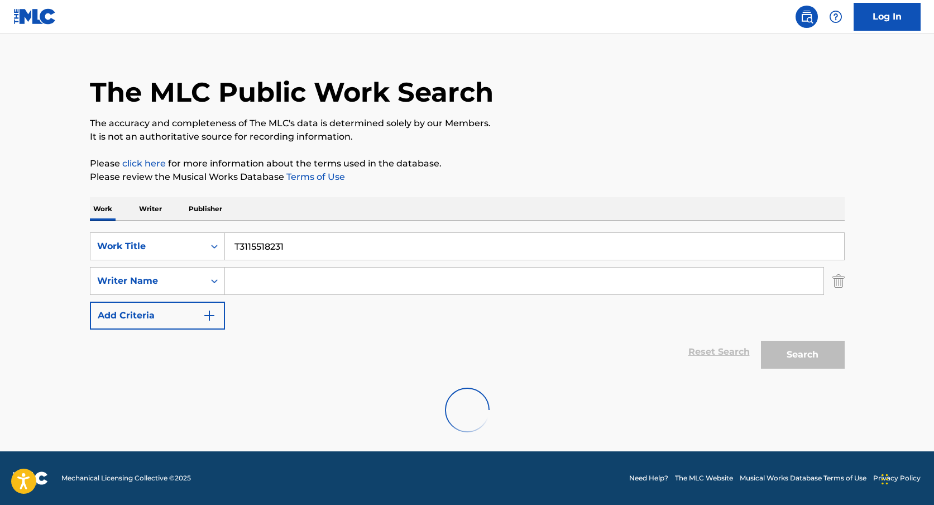
scroll to position [0, 0]
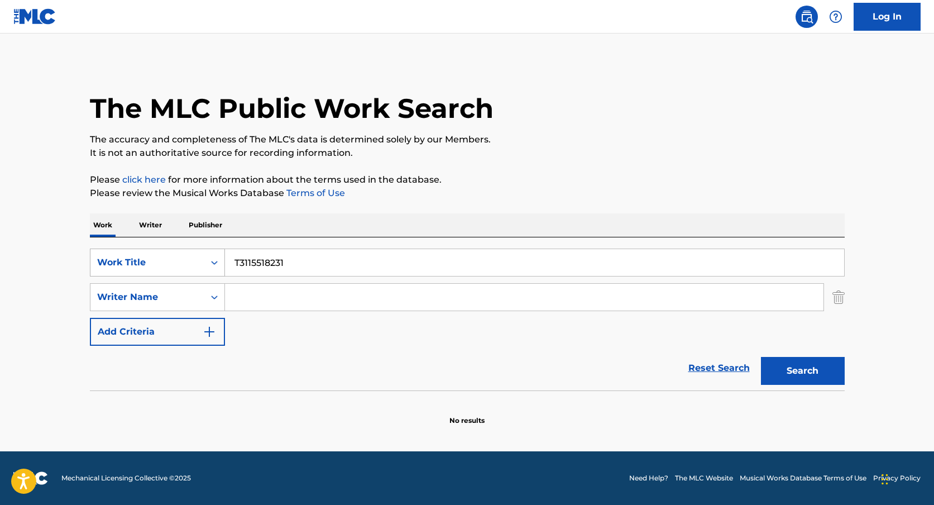
click at [196, 269] on div "Work Title" at bounding box center [147, 262] width 114 height 21
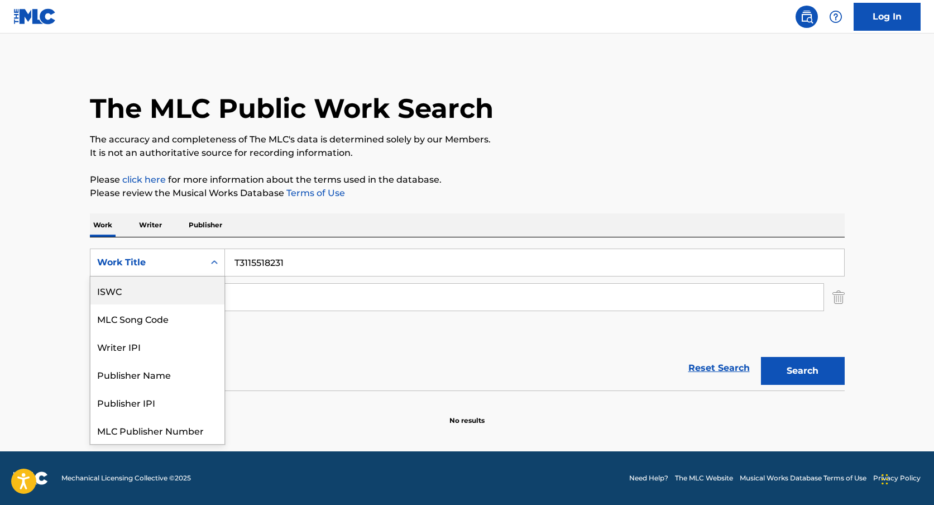
click at [162, 296] on div "ISWC" at bounding box center [157, 290] width 134 height 28
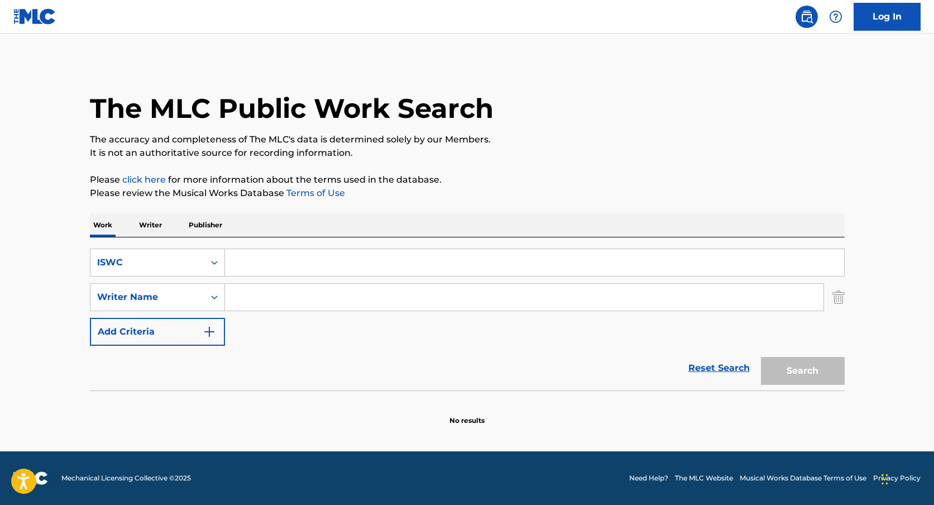
click at [522, 252] on input "Search Form" at bounding box center [534, 262] width 619 height 27
click at [518, 255] on input "Search Form" at bounding box center [534, 262] width 619 height 27
paste input "T3115518231"
type input "T3115518231"
click at [761, 357] on button "Search" at bounding box center [803, 371] width 84 height 28
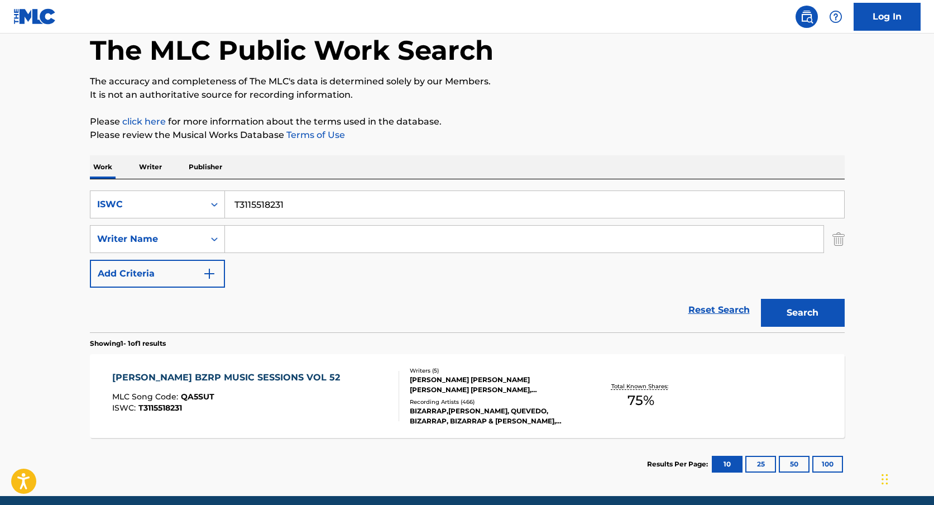
scroll to position [74, 0]
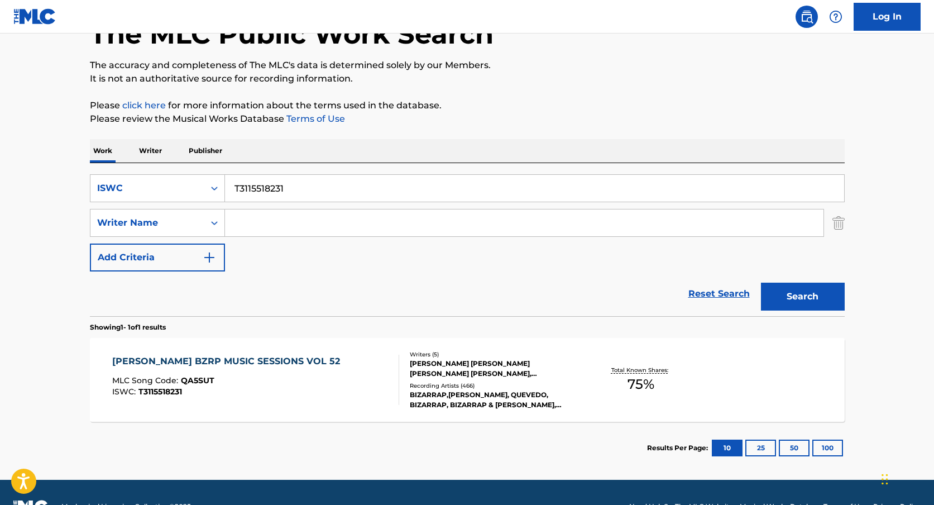
click at [439, 370] on div "[PERSON_NAME] [PERSON_NAME] [PERSON_NAME] [PERSON_NAME], [PERSON_NAME], [PERSON…" at bounding box center [494, 368] width 169 height 20
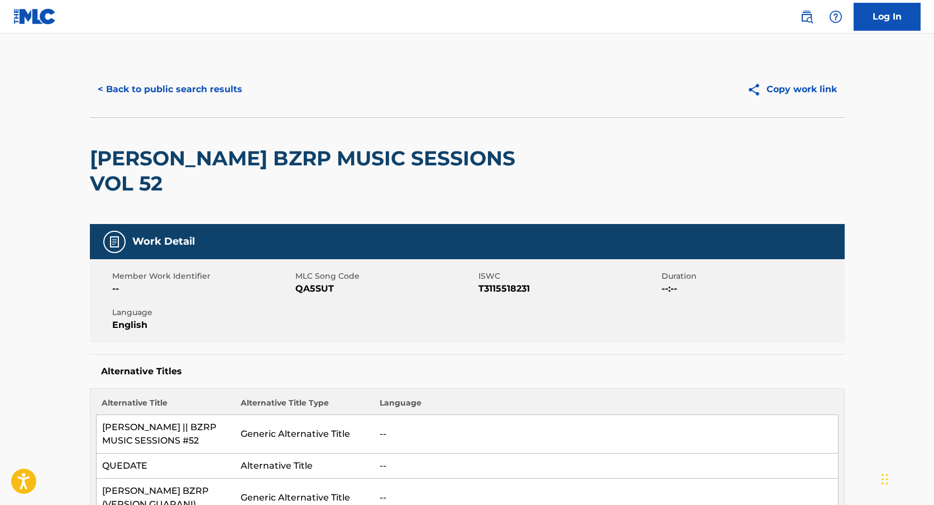
click at [162, 80] on button "< Back to public search results" at bounding box center [170, 89] width 160 height 28
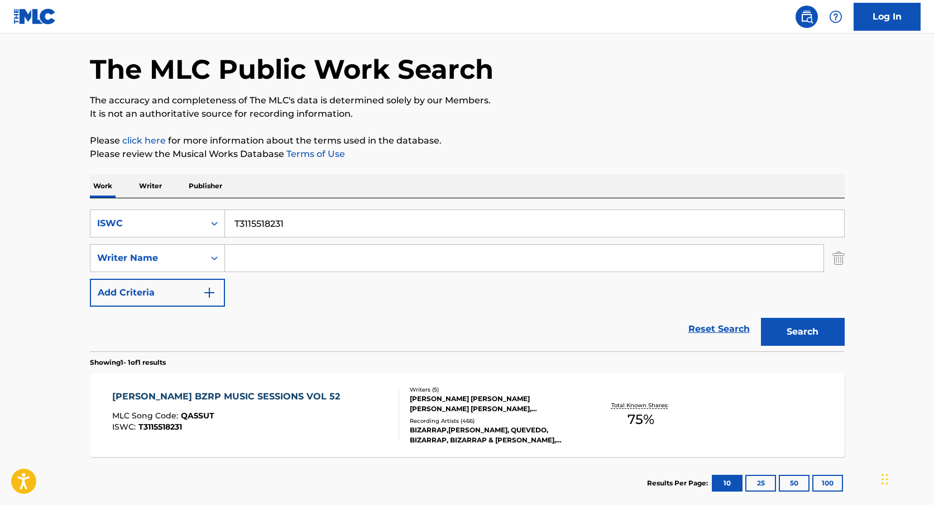
click at [355, 213] on input "T3115518231" at bounding box center [534, 223] width 619 height 27
click at [353, 219] on input "T3115518231" at bounding box center [534, 223] width 619 height 27
paste input ""ISWC: T9257946740 Title: Like I Used To Artists: [PERSON_NAME] GMR: SESEAC: ""
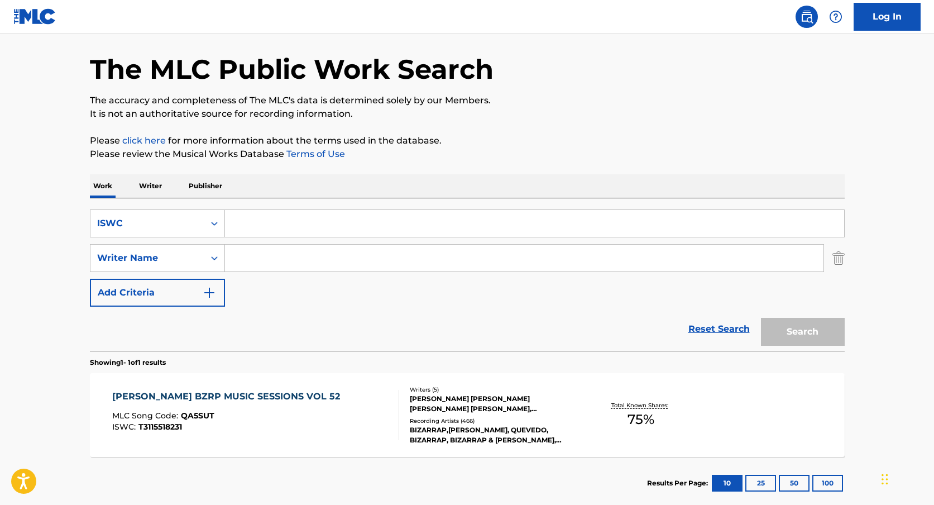
type input ""ISWC: T9257946740 Title: Like I Used To Artists: [PERSON_NAME] GMR: SESEAC: ""
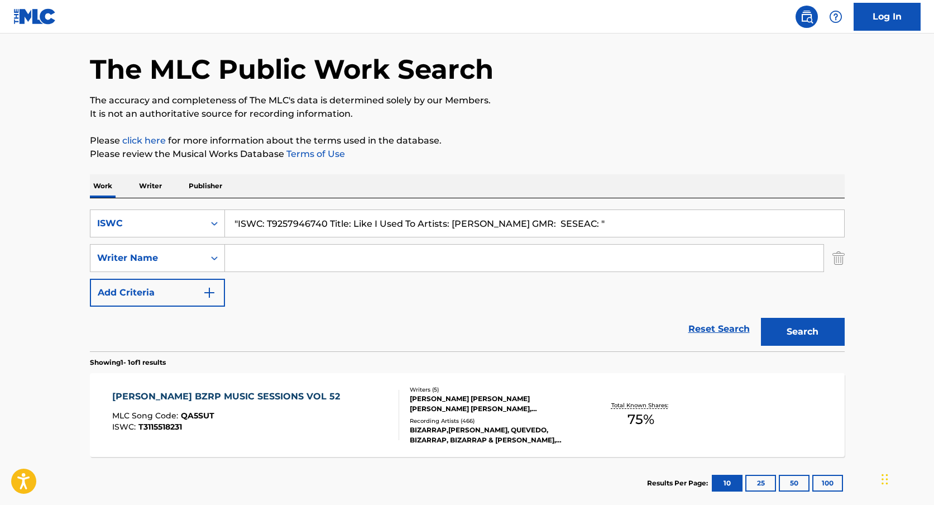
click at [298, 226] on input ""ISWC: T9257946740 Title: Like I Used To Artists: [PERSON_NAME] GMR: SESEAC: "" at bounding box center [534, 223] width 619 height 27
click at [303, 214] on input ""ISWC: T9257946740 Title: Like I Used To Artists: [PERSON_NAME] GMR: SESEAC: "" at bounding box center [534, 223] width 619 height 27
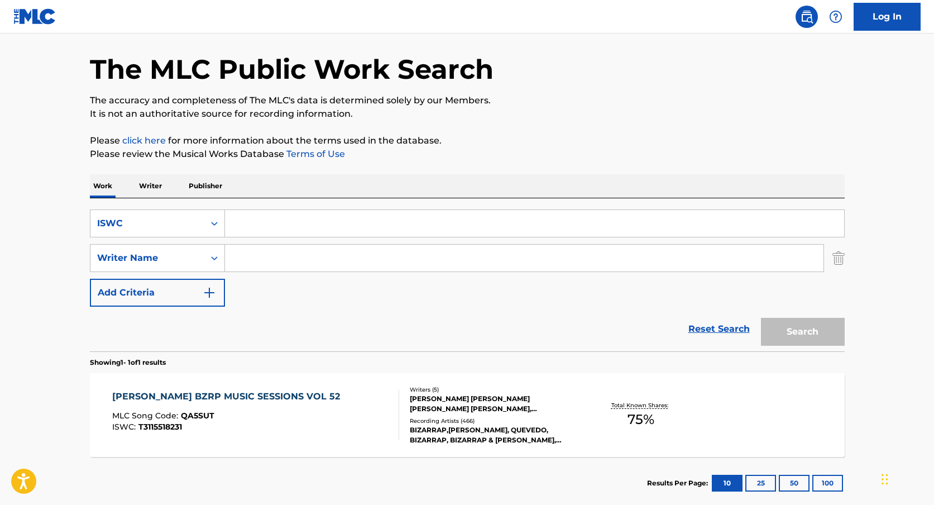
paste input "T9257946740"
type input "T9257946740"
click at [204, 225] on div "Search Form" at bounding box center [214, 223] width 20 height 20
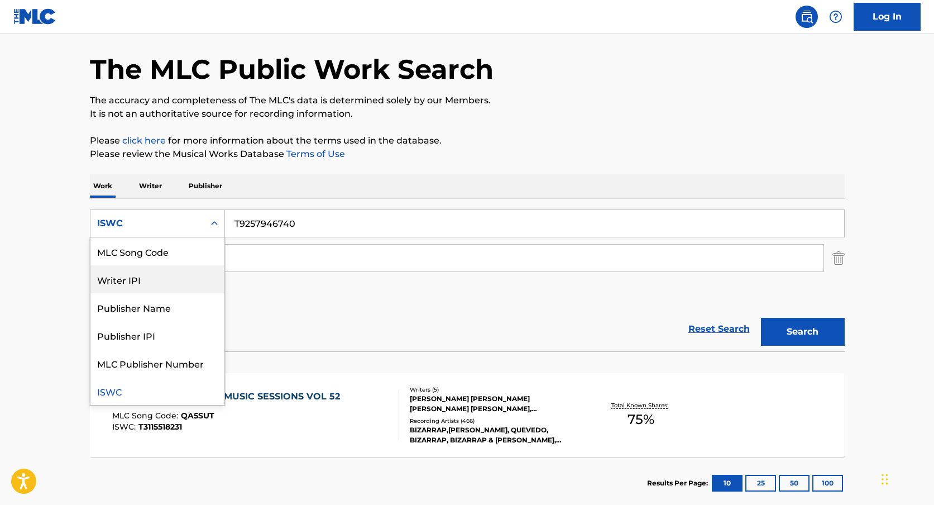
scroll to position [0, 0]
click at [386, 255] on input "Search Form" at bounding box center [524, 258] width 598 height 27
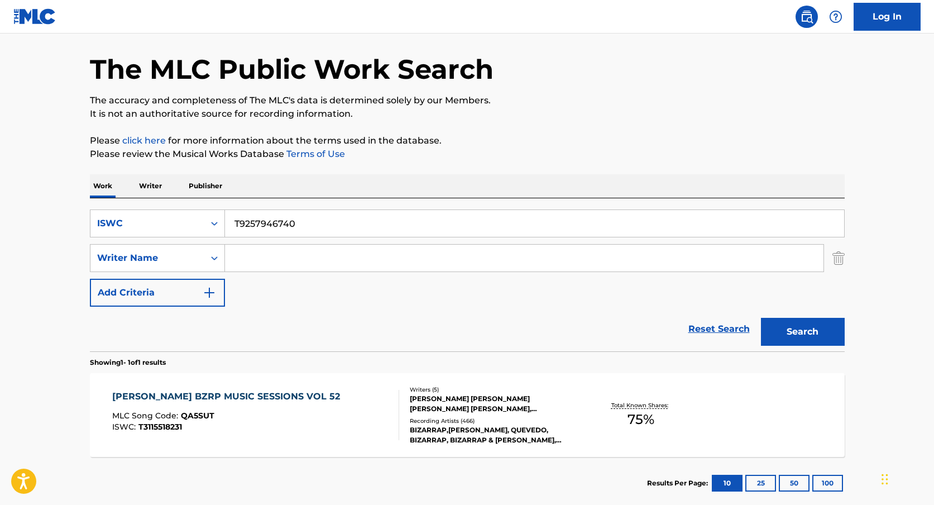
click at [809, 344] on button "Search" at bounding box center [803, 332] width 84 height 28
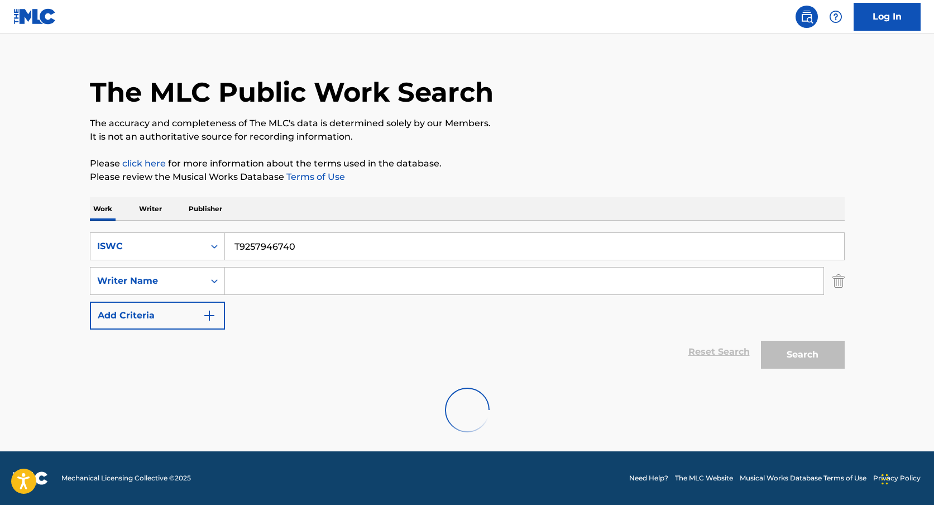
scroll to position [39, 0]
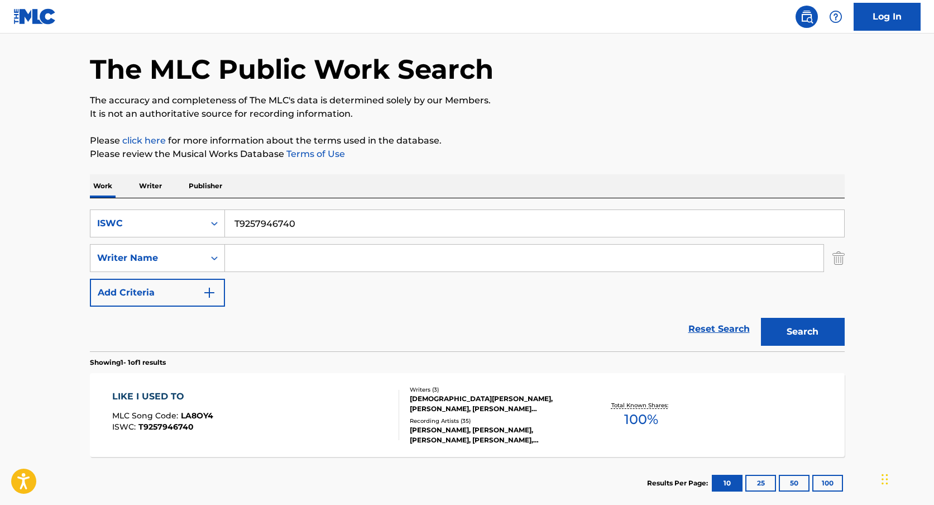
click at [480, 408] on div "[DEMOGRAPHIC_DATA][PERSON_NAME], [PERSON_NAME], [PERSON_NAME] [PERSON_NAME] MAY" at bounding box center [494, 404] width 169 height 20
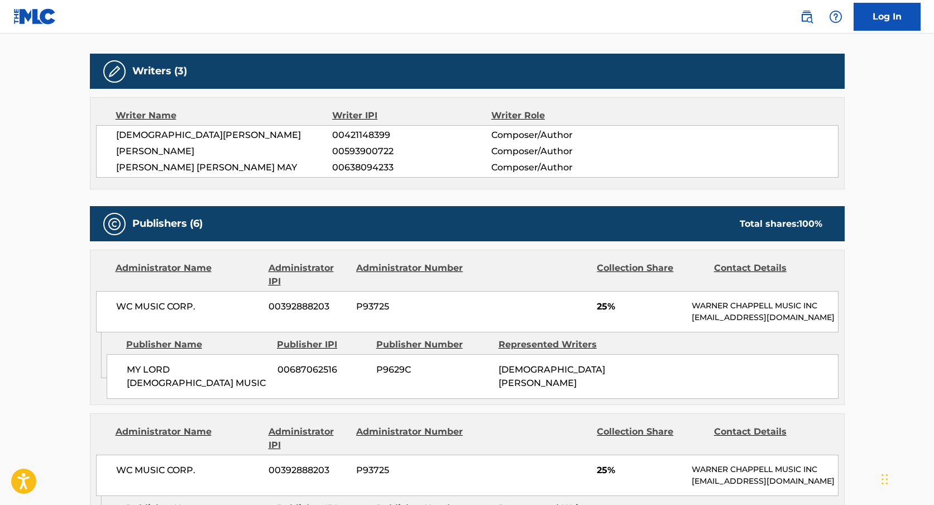
scroll to position [336, 0]
